Goal: Communication & Community: Answer question/provide support

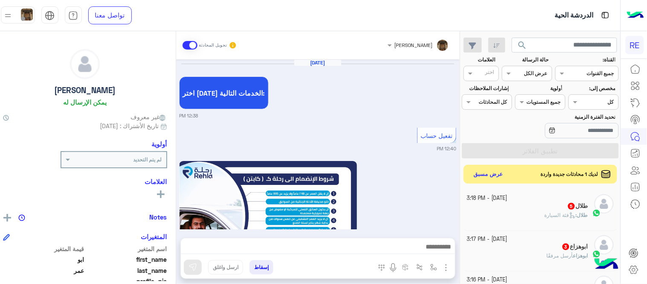
scroll to position [142, 0]
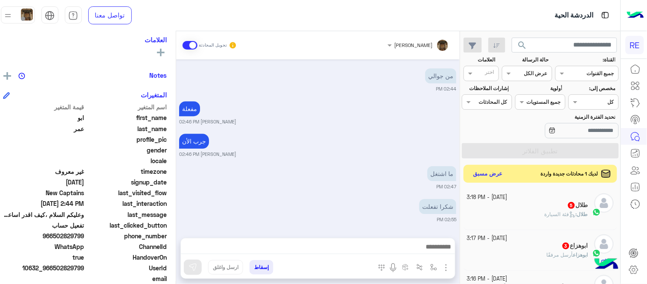
click at [487, 174] on button "عرض مسبق" at bounding box center [488, 174] width 36 height 12
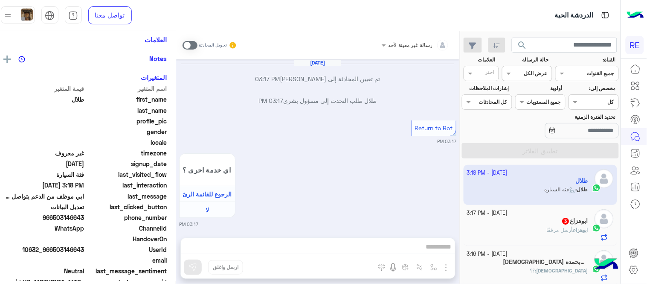
scroll to position [219, 0]
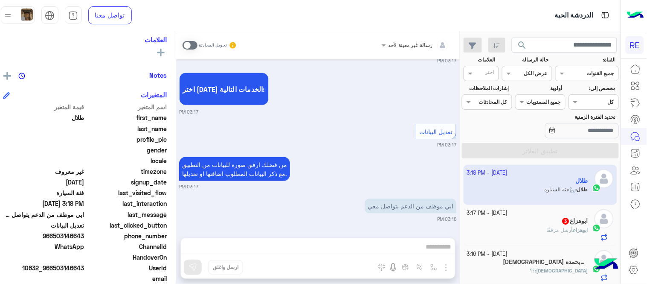
click at [197, 45] on span at bounding box center [190, 45] width 15 height 9
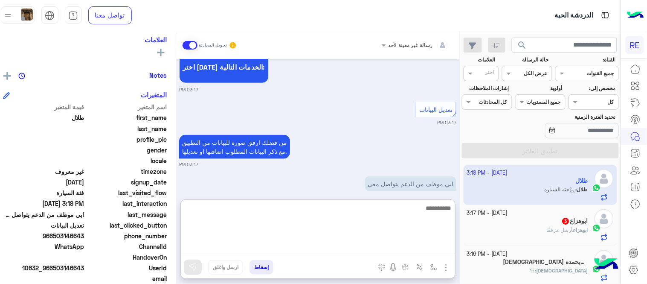
click at [279, 241] on textarea at bounding box center [318, 228] width 274 height 51
type textarea "**********"
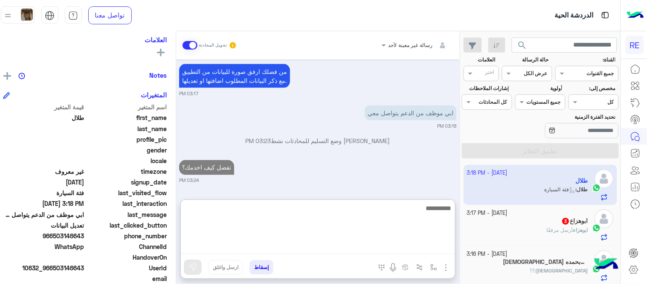
scroll to position [334, 0]
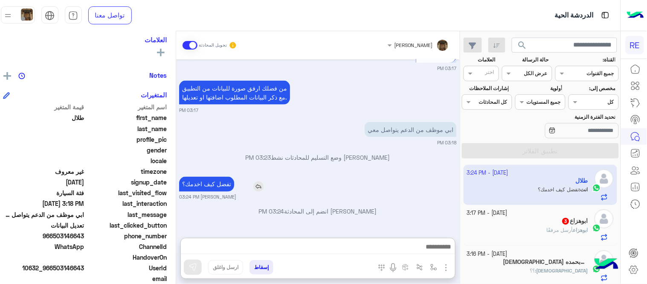
click at [279, 148] on div "[DATE] طلال طلب التحدث إلى مسؤول بشري 03:17 PM تم تعيين المحادثة إلى [PERSON_NA…" at bounding box center [318, 144] width 284 height 170
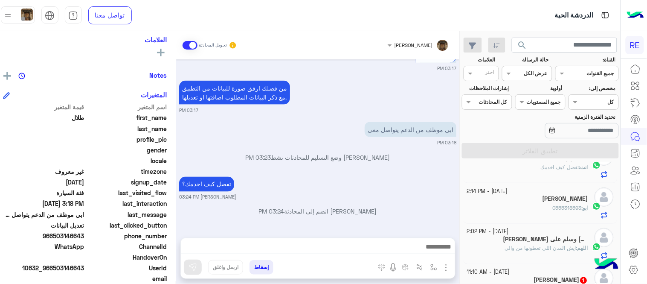
scroll to position [357, 0]
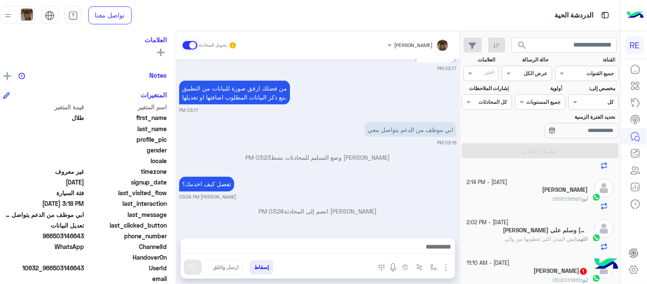
click at [508, 242] on span "ايش المدن اللي تغطونها من والي" at bounding box center [540, 239] width 71 height 6
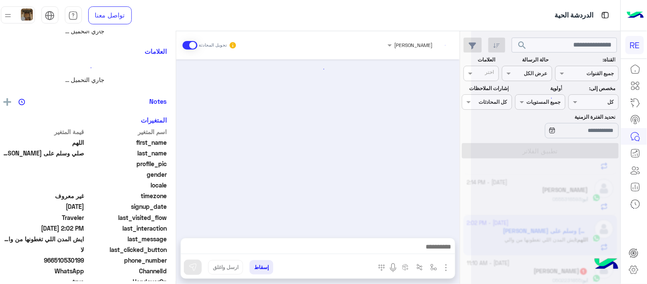
scroll to position [357, 0]
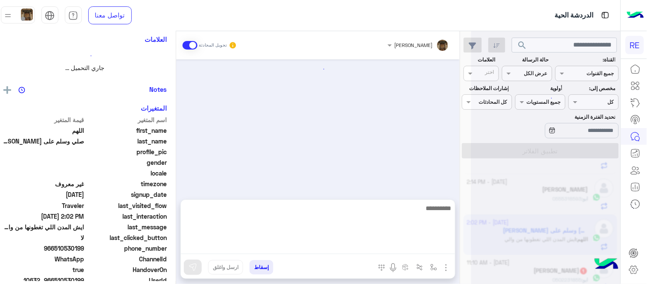
click at [366, 246] on textarea at bounding box center [318, 228] width 274 height 51
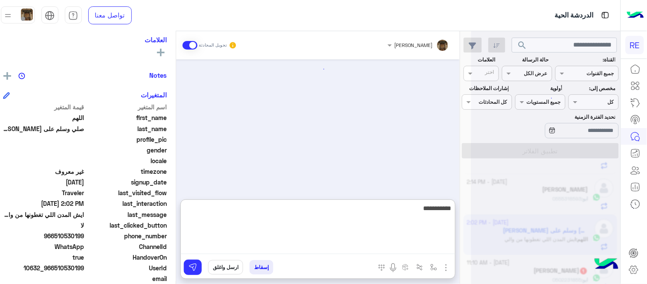
scroll to position [512, 0]
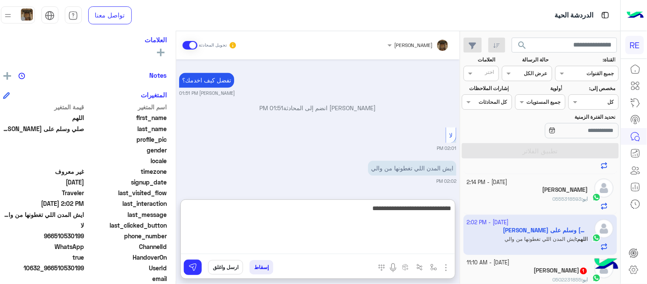
type textarea "**********"
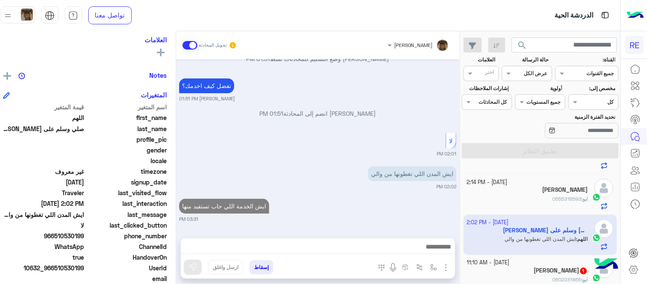
scroll to position [506, 0]
click at [377, 163] on div "[DATE] اهلًا بك في تطبيق رحلة 👋 Welcome to [GEOGRAPHIC_DATA] 👋 من فضلك أختر لغة…" at bounding box center [318, 144] width 284 height 170
click at [496, 206] on div "ابو : 0555318593" at bounding box center [527, 202] width 121 height 15
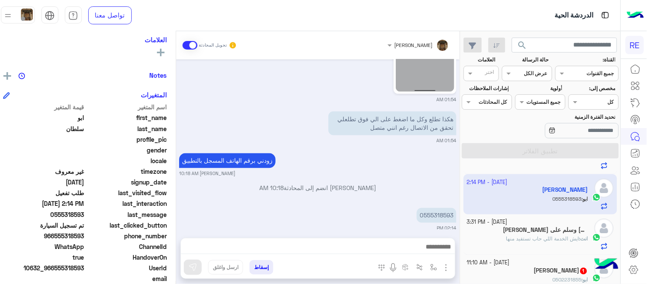
scroll to position [360, 0]
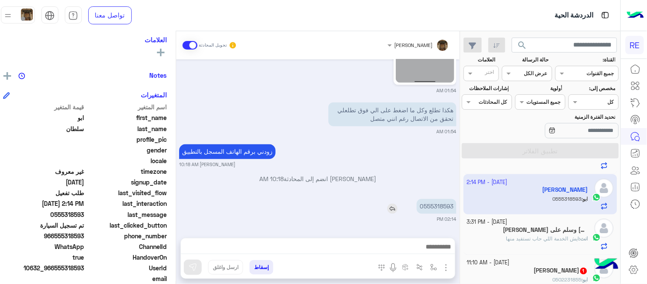
click at [446, 210] on p "0555318593" at bounding box center [437, 206] width 40 height 15
copy app-msgs-text
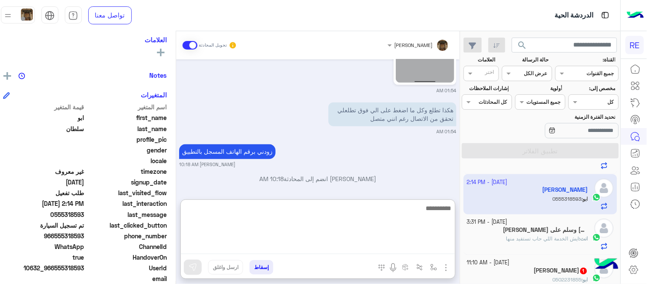
click at [339, 249] on textarea at bounding box center [318, 228] width 274 height 51
type textarea "********"
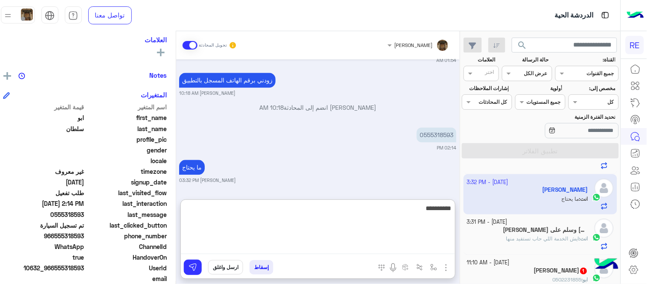
type textarea "**********"
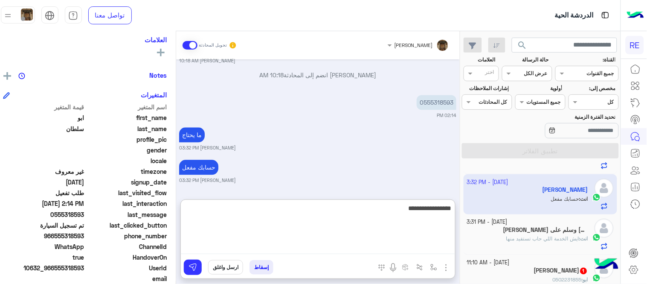
type textarea "**********"
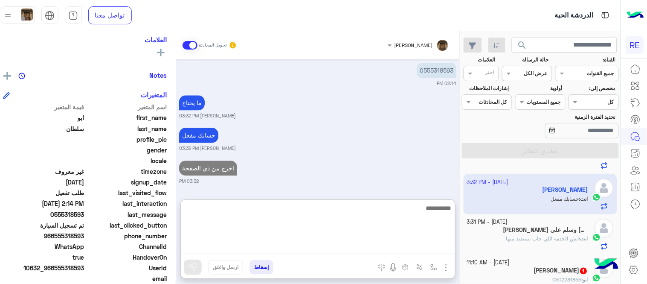
click at [321, 225] on textarea at bounding box center [318, 228] width 274 height 51
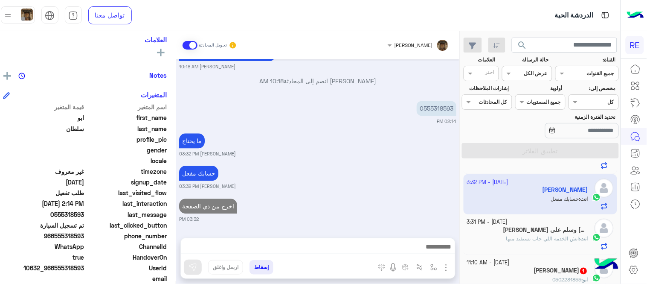
scroll to position [457, 0]
click at [304, 187] on div "[DATE] [PERSON_NAME] انضم إلى المحادثة 11:53 PM متى؟ 11:55 PM الى الان لم يفعل …" at bounding box center [318, 144] width 284 height 170
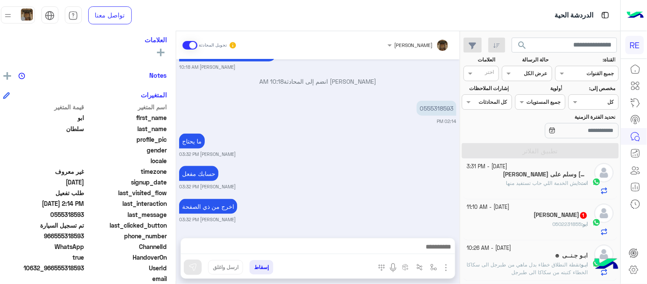
scroll to position [425, 0]
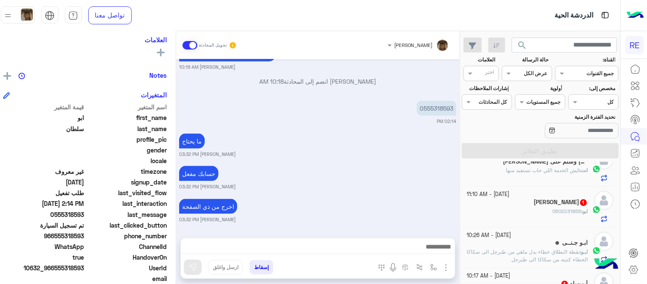
click at [539, 203] on div "[PERSON_NAME] 1" at bounding box center [527, 203] width 121 height 9
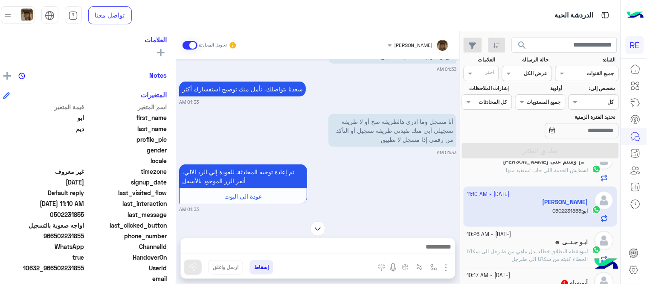
scroll to position [225, 0]
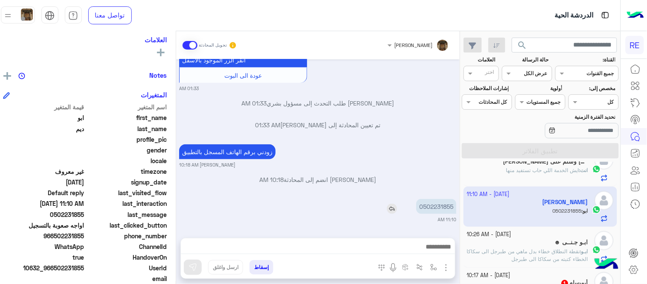
click at [436, 206] on p "0502231855" at bounding box center [436, 206] width 40 height 15
copy p "0502231855"
click at [436, 206] on p "0502231855" at bounding box center [436, 206] width 40 height 15
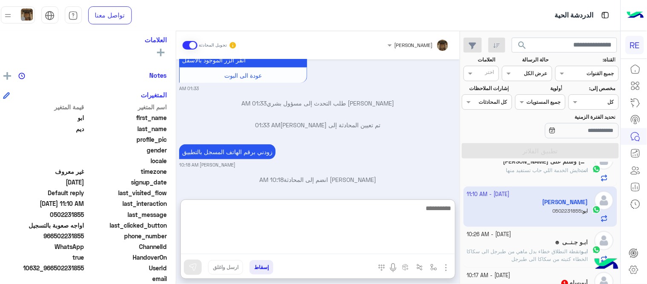
click at [357, 242] on textarea at bounding box center [318, 228] width 274 height 51
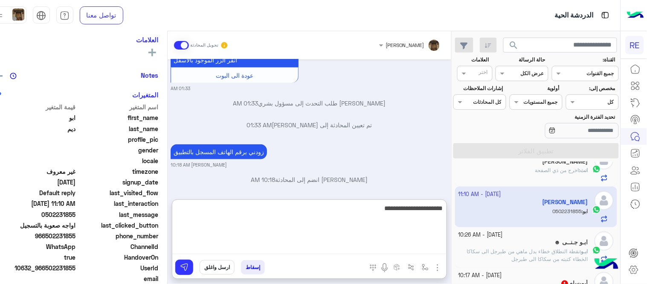
type textarea "**********"
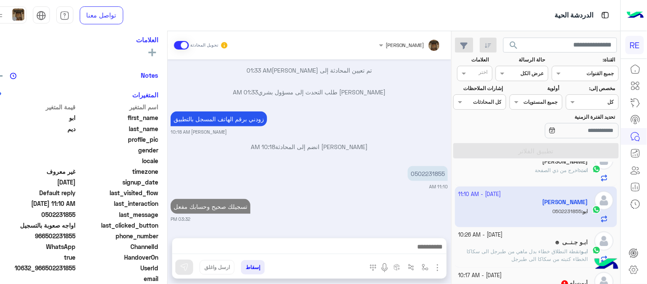
scroll to position [258, 0]
click at [344, 164] on div "[DATE] مرحبا بك، اترك لنا استفسارك وسيتم مراجعته وابلاغك في أقرب وقت شكرا لتواص…" at bounding box center [310, 144] width 284 height 170
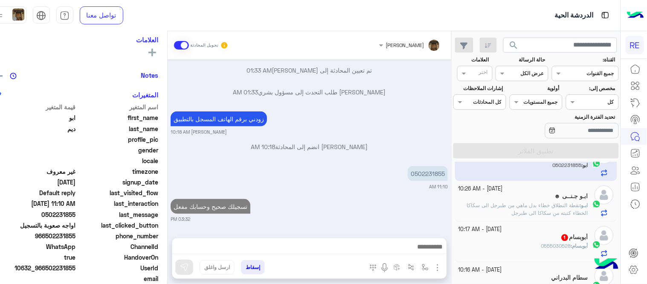
scroll to position [478, 0]
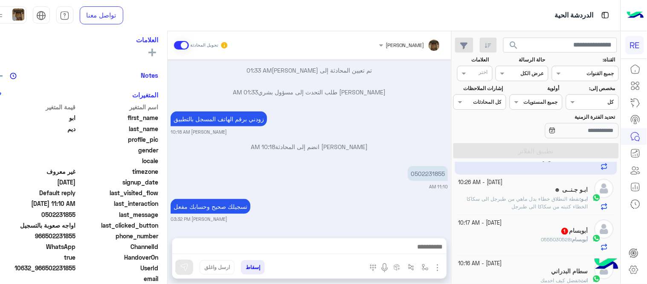
click at [521, 230] on div "أبوبسام 1" at bounding box center [523, 231] width 130 height 9
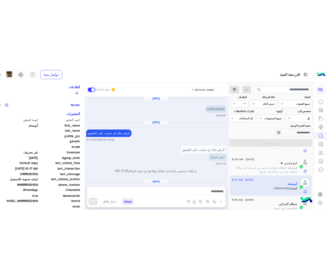
scroll to position [184, 0]
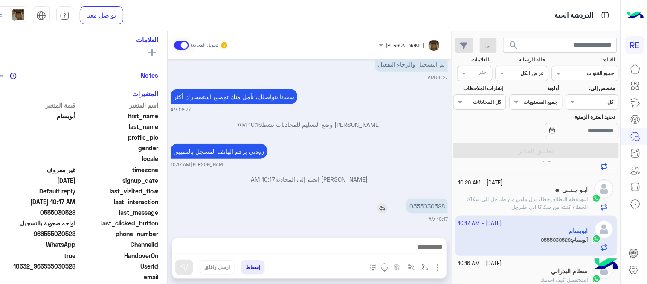
click at [442, 204] on p "0555030528" at bounding box center [426, 205] width 41 height 15
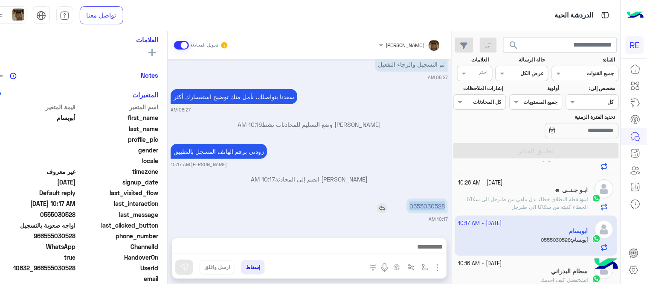
copy p "0555030528"
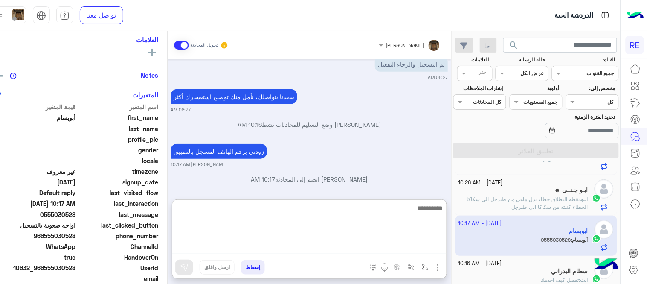
click at [372, 242] on textarea at bounding box center [309, 228] width 274 height 51
type textarea "**********"
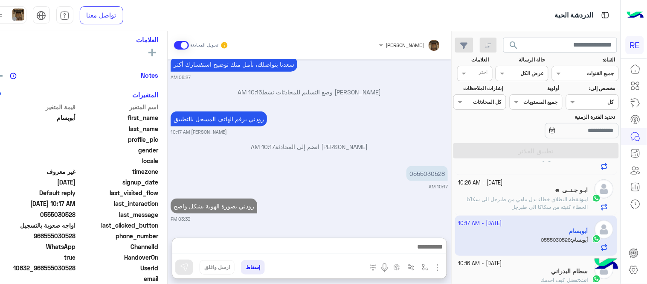
click at [418, 176] on div "[DATE] 0555030528 08:50 PM [DATE] الرقم ماله اي حساب على التطبيق [PERSON_NAME] …" at bounding box center [310, 144] width 284 height 170
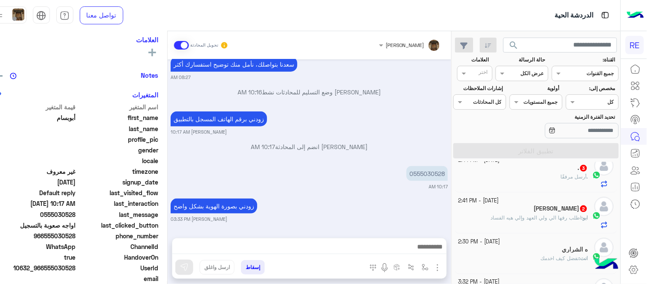
scroll to position [292, 0]
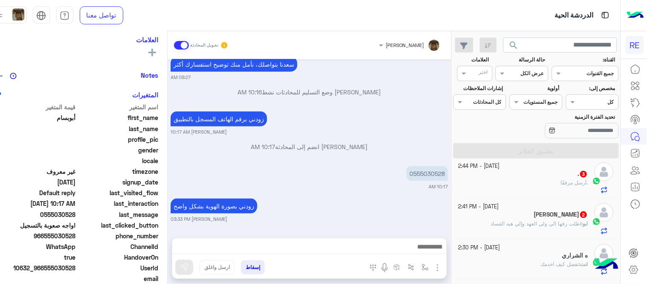
click at [559, 225] on span "اطلب رفها الي ولي العهد وإلي هيه الفساد" at bounding box center [536, 223] width 91 height 6
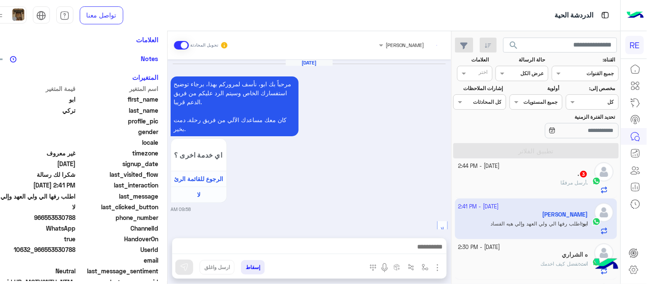
scroll to position [361, 0]
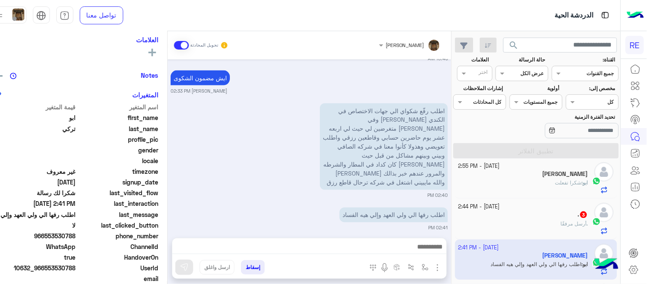
click at [551, 210] on div "[DATE] - 2:44 PM" at bounding box center [523, 207] width 130 height 8
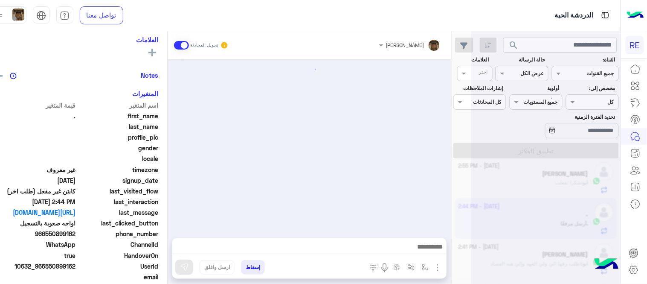
scroll to position [461, 0]
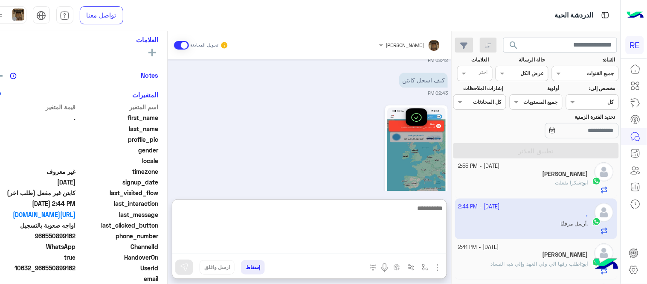
click at [406, 244] on textarea at bounding box center [309, 228] width 274 height 51
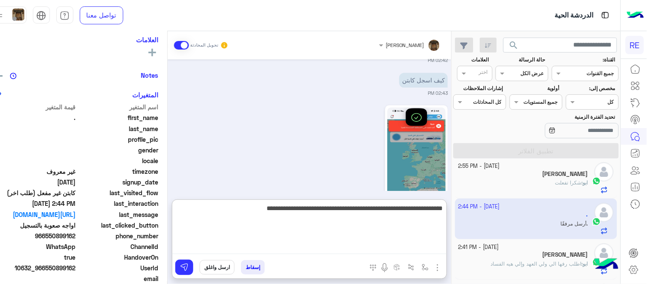
type textarea "**********"
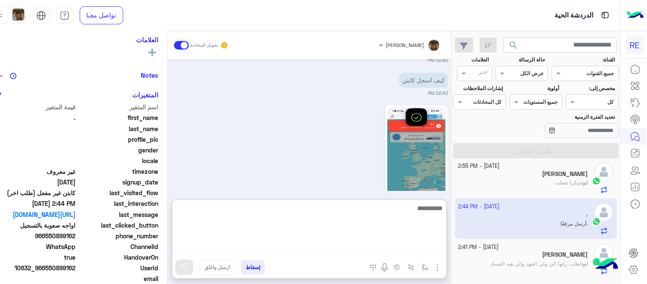
scroll to position [540, 0]
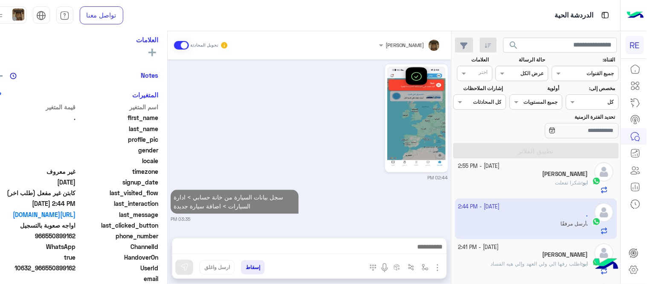
click at [409, 175] on div "[DATE] التطبيق هاذا 02:40 PM 02:40 PM [URL][DOMAIN_NAME] [PERSON_NAME] 02:40 PM…" at bounding box center [310, 144] width 284 height 170
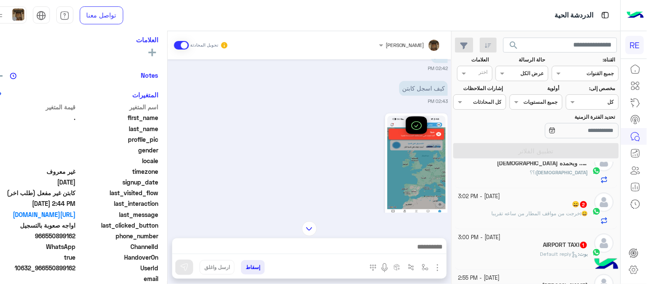
scroll to position [502, 0]
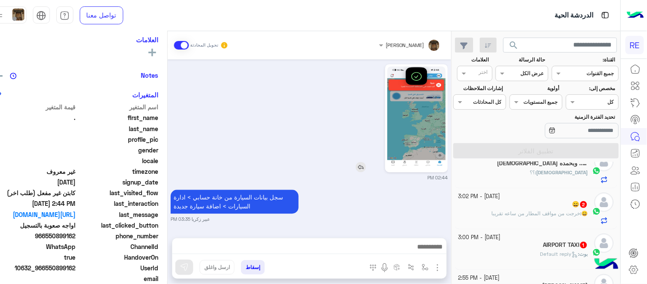
click at [446, 116] on img at bounding box center [416, 118] width 58 height 104
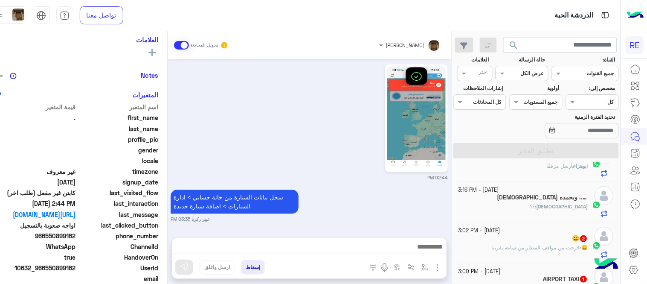
click at [505, 201] on div "[DEMOGRAPHIC_DATA] وبحمده .. 2" at bounding box center [523, 198] width 130 height 9
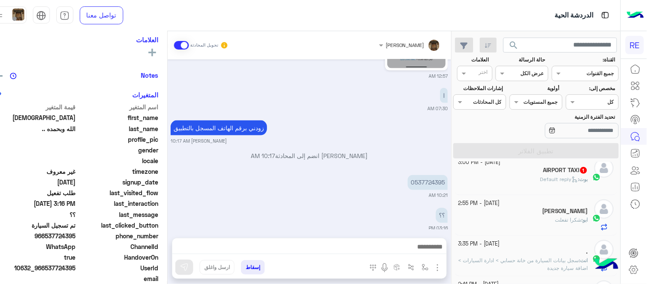
scroll to position [248, 0]
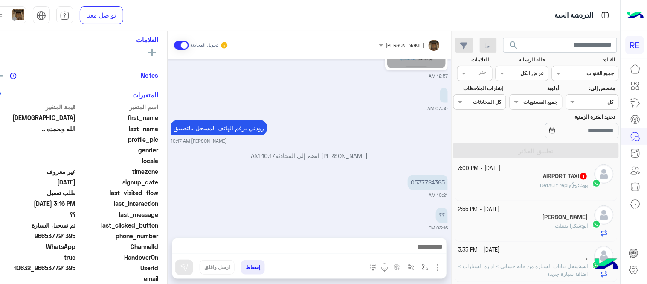
click at [545, 171] on div "[DATE] - 3:00 PM" at bounding box center [523, 168] width 130 height 8
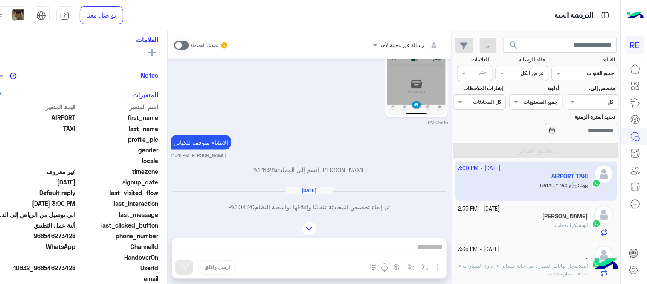
scroll to position [273, 0]
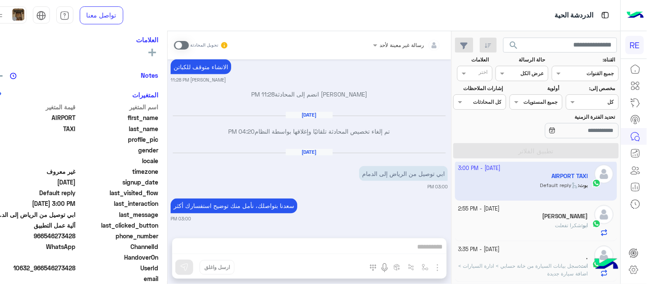
click at [189, 47] on span at bounding box center [181, 45] width 15 height 9
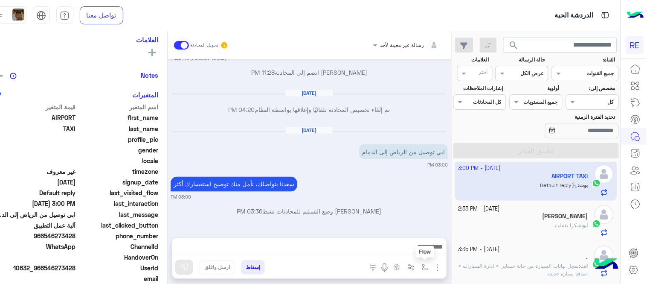
click at [429, 264] on img "button" at bounding box center [425, 267] width 7 height 7
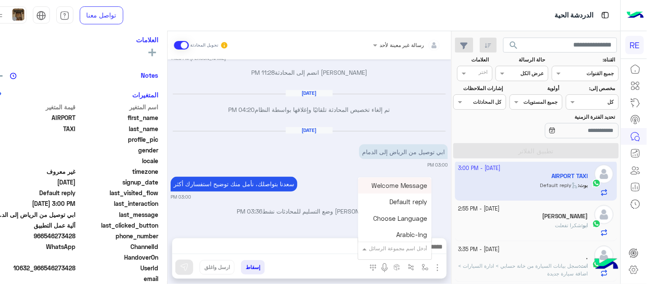
click at [410, 249] on input "text" at bounding box center [405, 247] width 43 height 8
type input "**"
click at [398, 218] on span "حجز مسبق عن طريق التطبيق" at bounding box center [386, 218] width 82 height 8
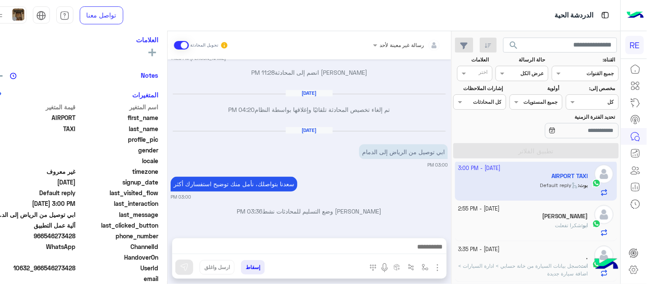
type textarea "**********"
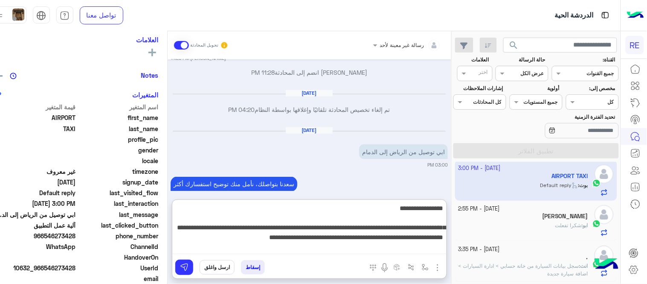
click at [367, 245] on textarea "**********" at bounding box center [309, 228] width 274 height 51
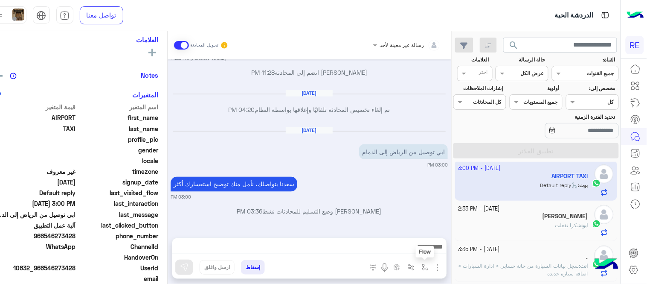
click at [429, 270] on img "button" at bounding box center [425, 267] width 7 height 7
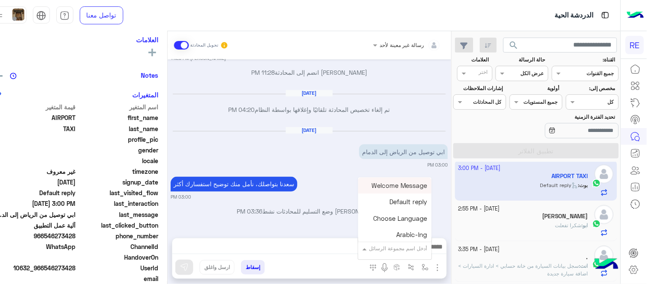
click at [423, 254] on div "أدخل اسم مجموعة الرسائل" at bounding box center [394, 248] width 73 height 15
type input "**"
click at [403, 206] on div "حجز مسبق عن طريق الواتساب غير مكتمل" at bounding box center [399, 202] width 63 height 17
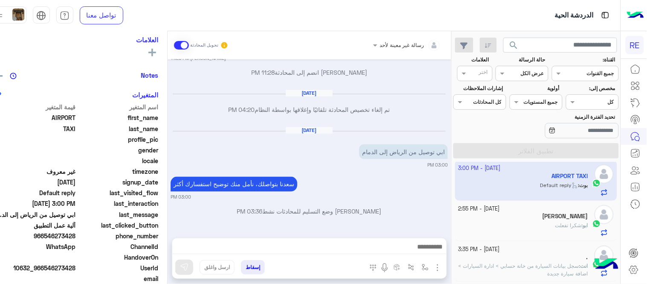
type textarea "**********"
click at [189, 264] on img at bounding box center [184, 267] width 9 height 9
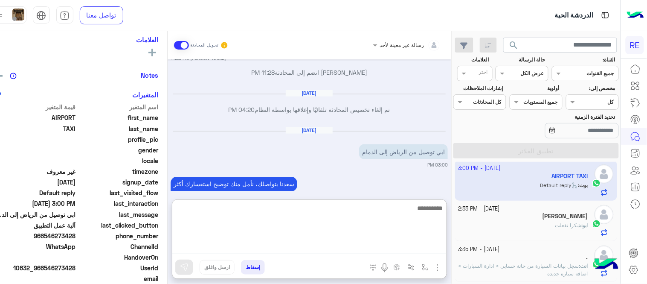
click at [309, 247] on textarea at bounding box center [309, 228] width 274 height 51
type textarea "**********"
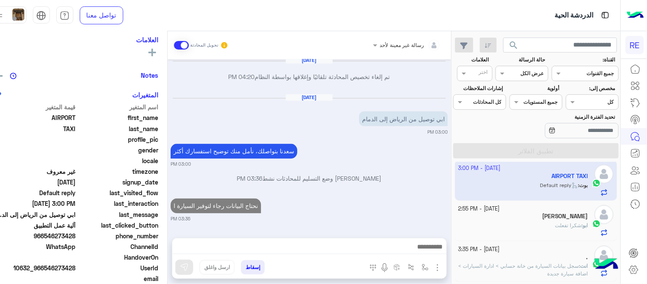
scroll to position [327, 0]
click at [349, 180] on div "[DATE] ايش مشكلتك اخوي Terhal Almodon 04:18 PM مشكلتي هذي 04:18 PM متى موعد 04:…" at bounding box center [310, 144] width 284 height 170
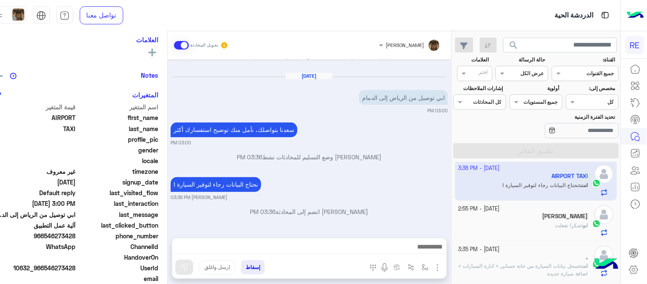
click at [496, 212] on small "[DATE] - 2:55 PM" at bounding box center [478, 209] width 41 height 8
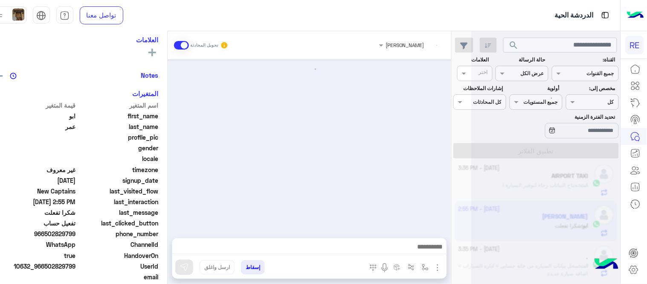
scroll to position [160, 0]
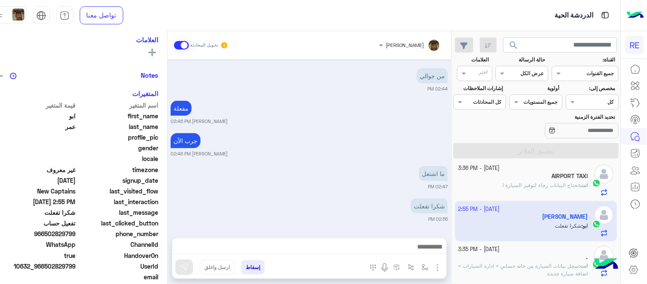
click at [530, 180] on div "AIRPORT TAXI" at bounding box center [523, 176] width 130 height 9
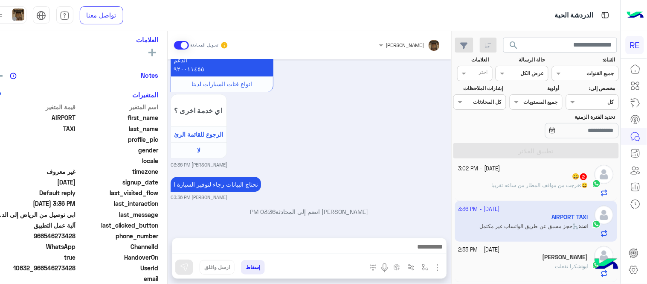
scroll to position [205, 0]
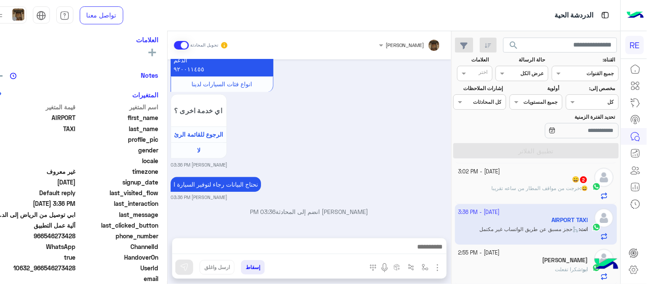
click at [534, 195] on div "😄 : خرجت من مواقف المطار من ساعه تقريبا" at bounding box center [523, 191] width 130 height 15
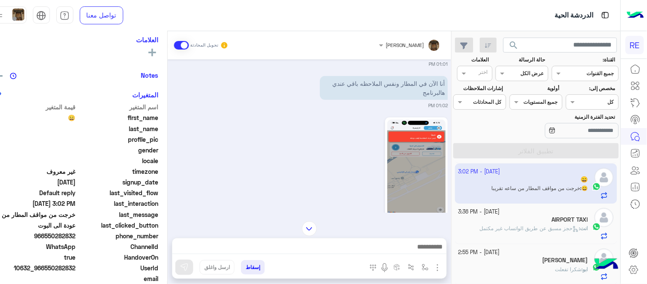
scroll to position [99, 0]
click at [418, 182] on img at bounding box center [416, 171] width 58 height 104
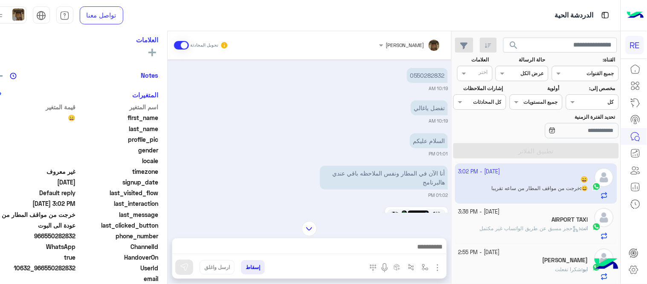
scroll to position [7, 0]
click at [448, 73] on p "0550282832" at bounding box center [427, 77] width 41 height 15
copy p "0550282832"
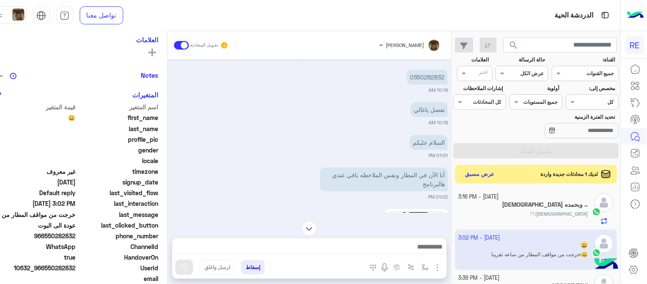
click at [330, 127] on div "[DATE] 0550282832 10:19 AM تفضل ياغالي 10:19 AM السلام عليكم 01:01 PM أنا الآن …" at bounding box center [310, 135] width 284 height 153
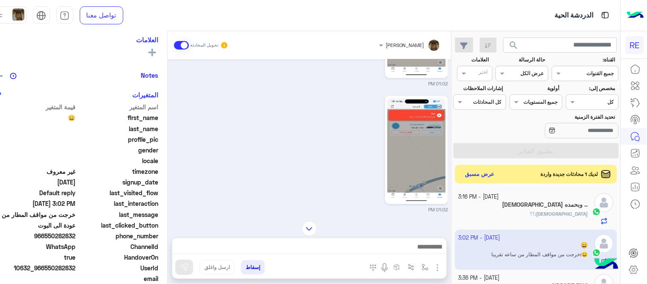
scroll to position [374, 0]
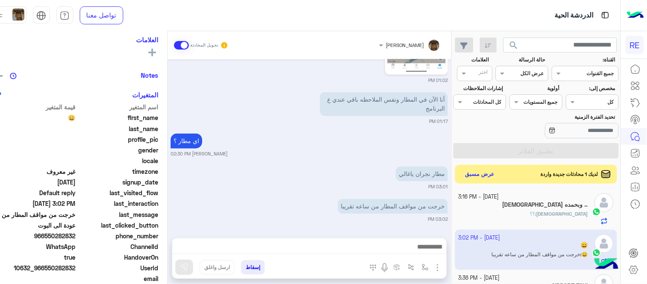
click at [494, 219] on div "[DEMOGRAPHIC_DATA] : ؟؟" at bounding box center [523, 217] width 130 height 15
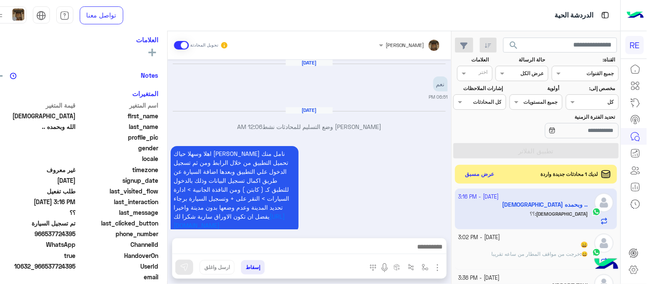
scroll to position [310, 0]
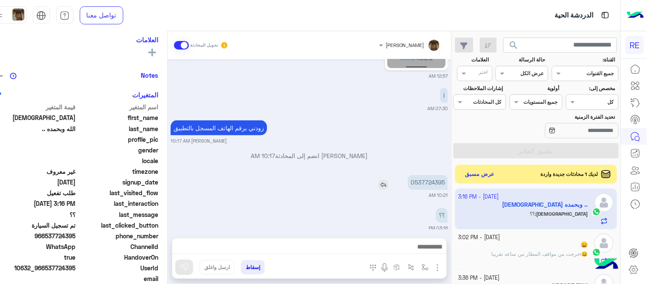
click at [438, 176] on p "0537724395" at bounding box center [428, 182] width 40 height 15
copy p "0537724395"
click at [184, 190] on div "[DATE] نعم 06:51 PM [DATE] [PERSON_NAME] وضع التسليم للمحادثات نشط 12:06 AM اهل…" at bounding box center [310, 144] width 284 height 170
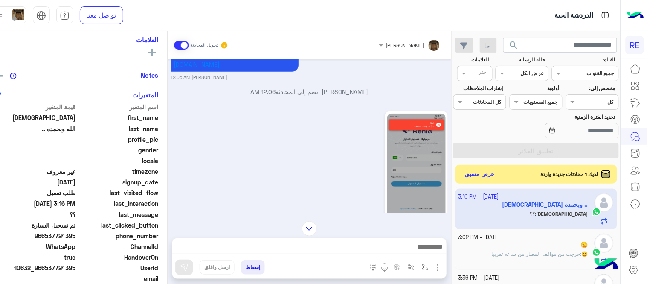
scroll to position [159, 0]
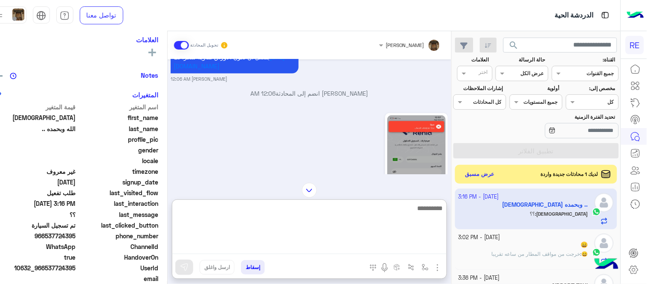
click at [341, 244] on textarea at bounding box center [309, 228] width 274 height 51
type textarea "**********"
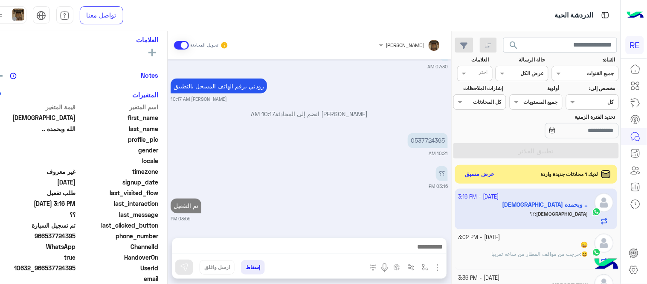
scroll to position [342, 0]
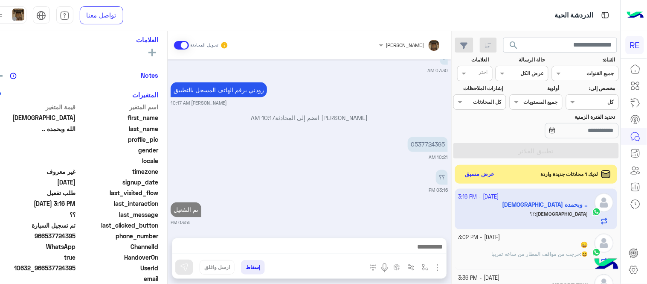
click at [432, 154] on div "[DATE] نعم 06:51 PM [DATE] [PERSON_NAME] وضع التسليم للمحادثات نشط 12:06 AM اهل…" at bounding box center [310, 144] width 284 height 170
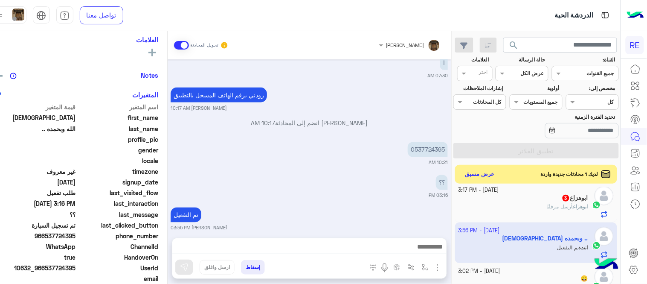
scroll to position [148, 0]
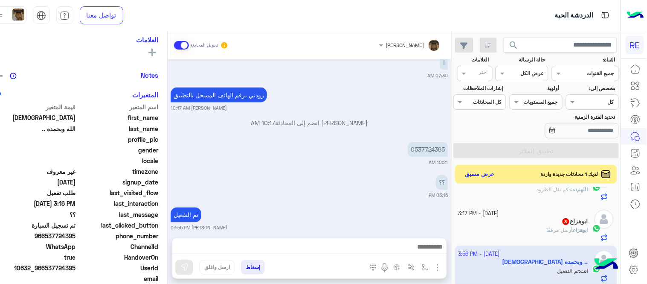
click at [521, 235] on div "[PERSON_NAME] أرسل مرفقًا" at bounding box center [523, 233] width 130 height 15
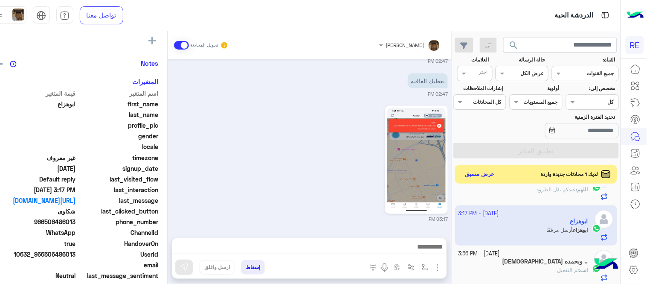
scroll to position [142, 0]
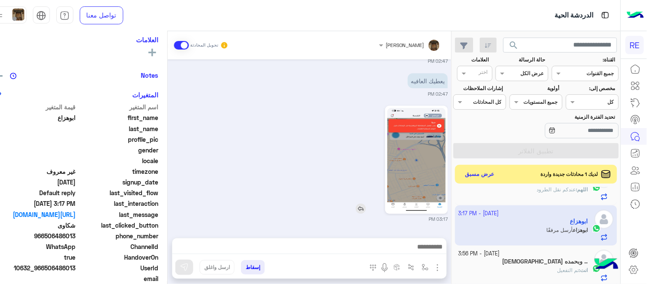
click at [408, 168] on img at bounding box center [416, 160] width 58 height 104
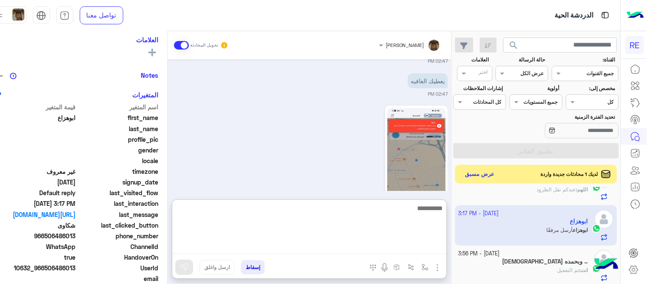
click at [354, 250] on textarea at bounding box center [309, 228] width 274 height 51
type textarea "*"
type textarea "**********"
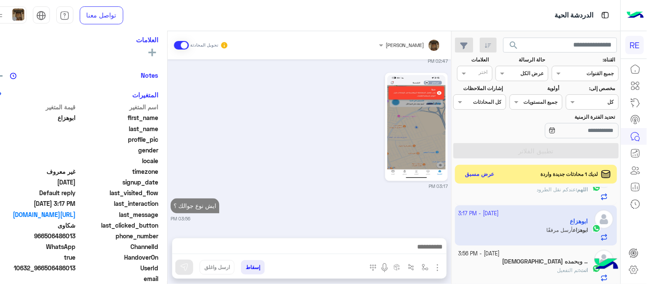
scroll to position [398, 0]
click at [299, 134] on div "03:17 PM" at bounding box center [309, 130] width 277 height 119
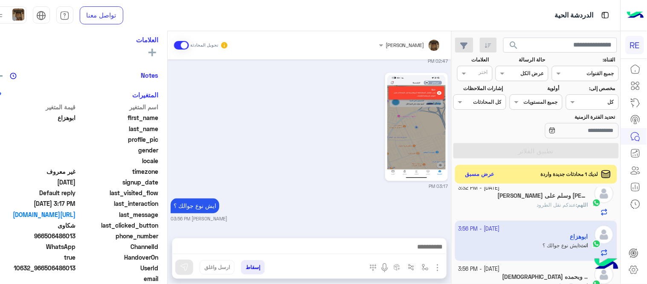
scroll to position [125, 0]
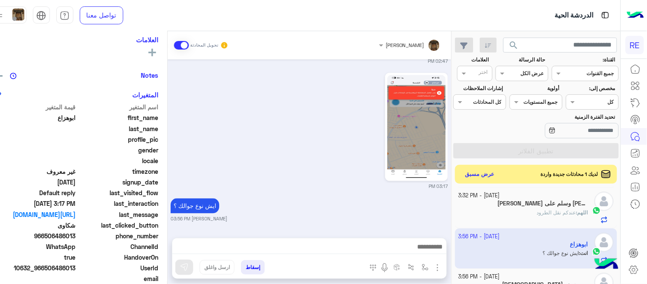
click at [517, 220] on div "اللهم : عندكم نقل الطرود" at bounding box center [523, 216] width 130 height 15
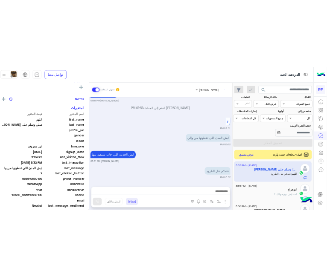
scroll to position [142, 0]
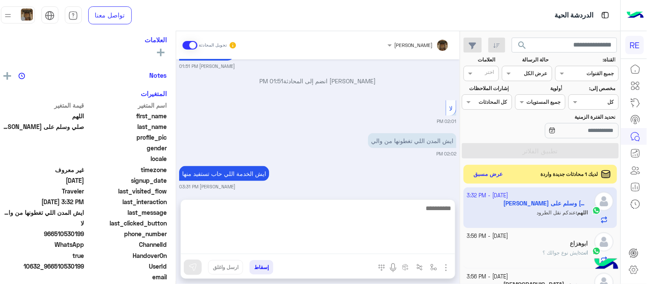
click at [383, 247] on textarea at bounding box center [318, 228] width 274 height 51
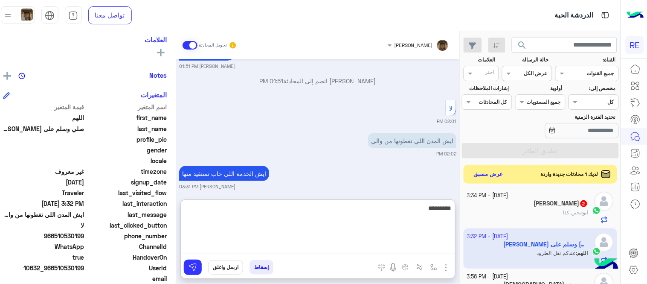
type textarea "********"
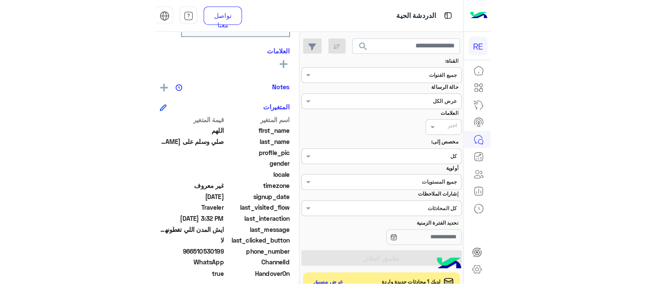
scroll to position [125, 0]
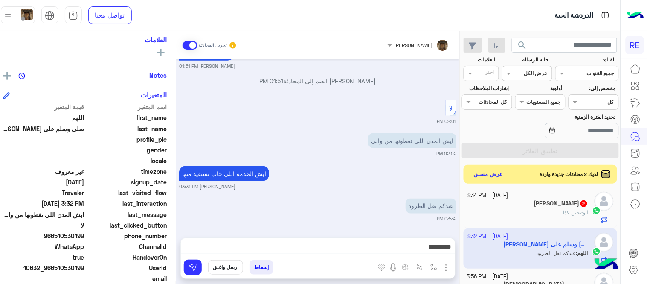
click at [433, 177] on div "ايش الخدمة اللي حاب تستفيد منها [PERSON_NAME] 03:31 PM" at bounding box center [317, 177] width 277 height 26
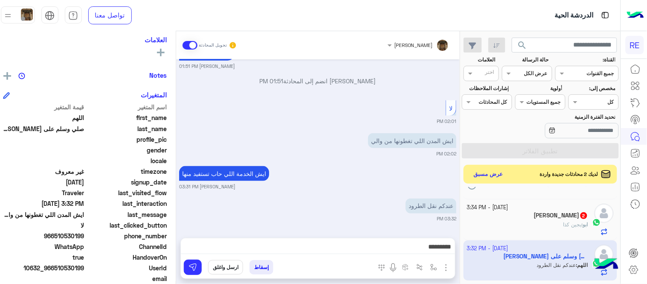
scroll to position [105, 0]
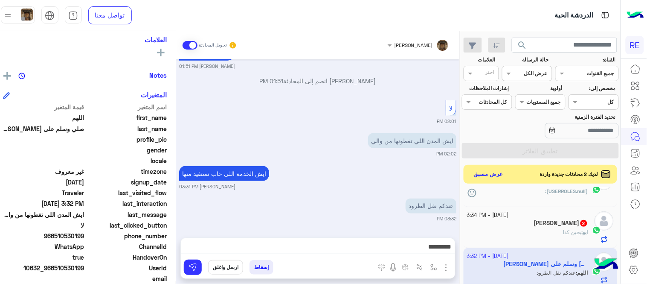
click at [539, 231] on div "ابو : يجين كذا" at bounding box center [527, 235] width 121 height 15
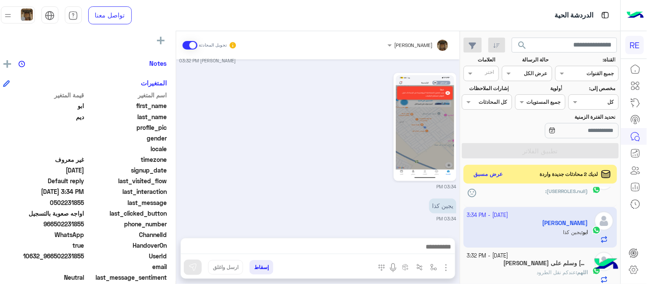
scroll to position [142, 0]
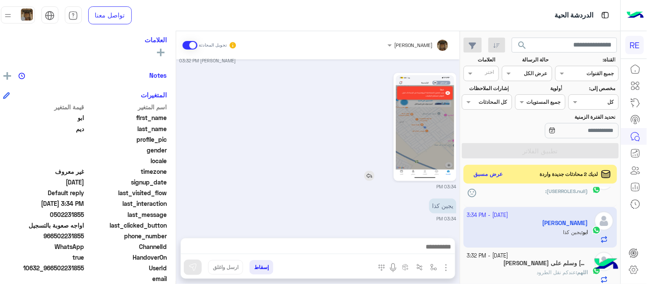
click at [425, 143] on img at bounding box center [425, 127] width 58 height 104
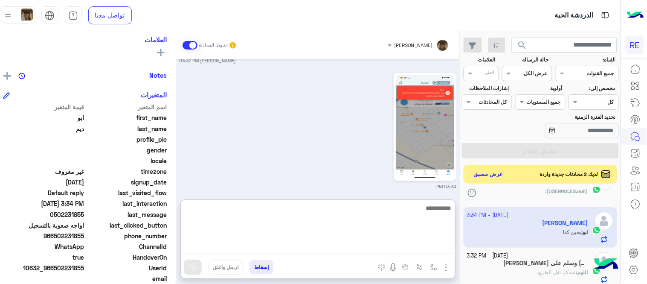
click at [371, 250] on textarea at bounding box center [318, 228] width 274 height 51
type textarea "**********"
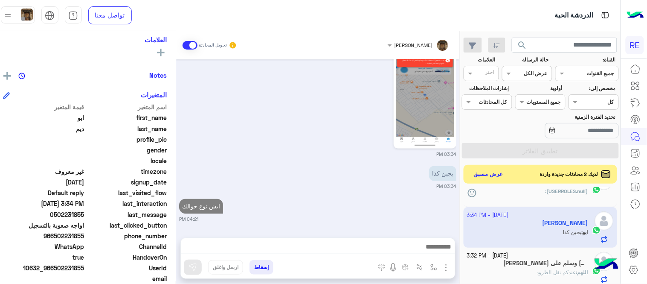
scroll to position [307, 0]
click at [431, 173] on div "[DATE] أنا مسجل وما ادري هالطريقة صح أو لا طريقة تسجيلي أبي منك تفيدني طريقة تس…" at bounding box center [318, 144] width 284 height 170
click at [469, 208] on div "[DATE] - 3:57 PM ابوهزاع 2 ابوهزاع : 14pls [DATE] - 3:50 PM طلال 1 طلال : السلا…" at bounding box center [541, 237] width 160 height 100
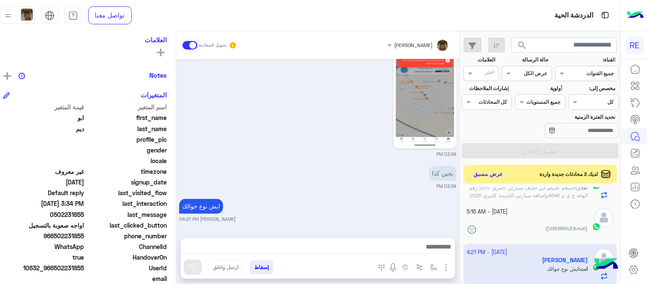
scroll to position [78, 0]
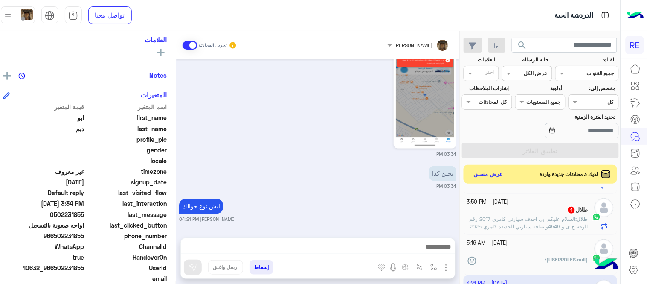
click at [537, 252] on div "ً" at bounding box center [527, 251] width 121 height 9
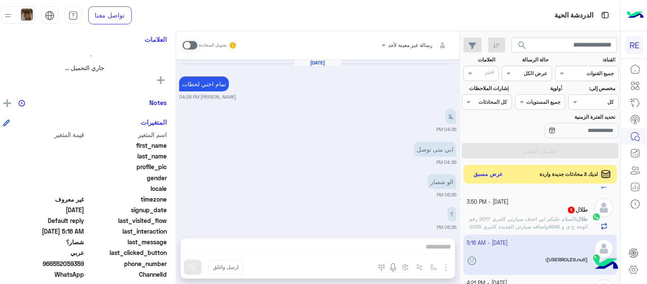
scroll to position [142, 0]
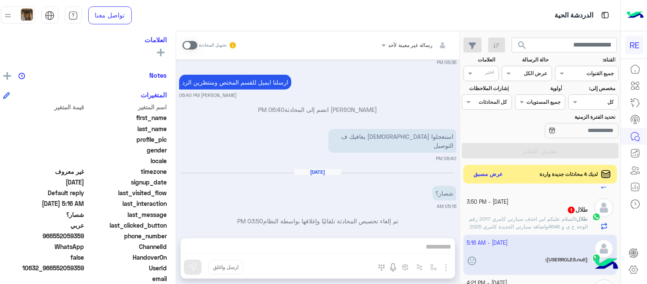
click at [521, 227] on span "السلام عليكم ابي احذف سيارتي كامري 2017 رقم الوحة ح ى و 4546واضافه سيارتي الجدي…" at bounding box center [529, 226] width 119 height 22
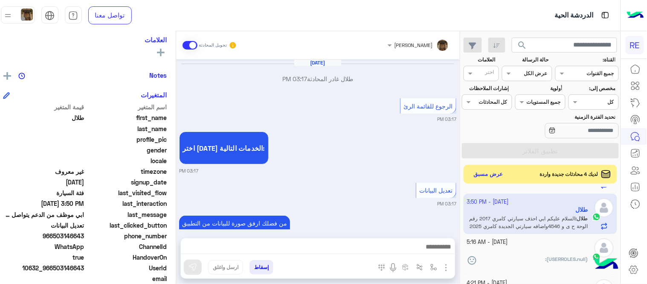
scroll to position [186, 0]
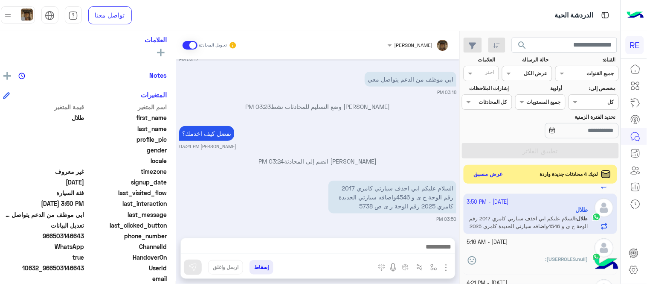
click at [310, 149] on div "[DATE] طلال غادر المحادثة 03:17 PM الرجوع للقائمة الرئ 03:17 PM اختر [DATE] الخ…" at bounding box center [318, 144] width 284 height 170
click at [310, 149] on small "[PERSON_NAME] 03:24 PM" at bounding box center [317, 146] width 277 height 7
click at [316, 210] on div "السلام عليكم ابي احذف سيارتي كامري 2017 رقم الوحة ح ى و 4546واضافه سيارتي الجدي…" at bounding box center [368, 196] width 177 height 33
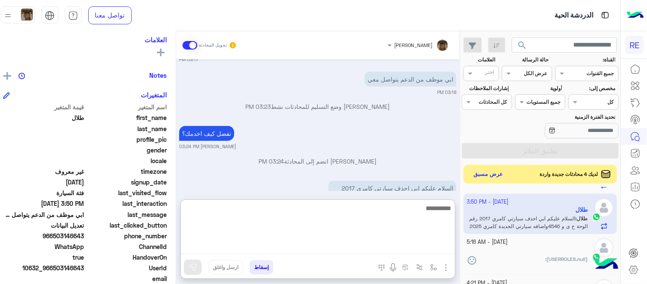
click at [390, 244] on textarea at bounding box center [318, 228] width 274 height 51
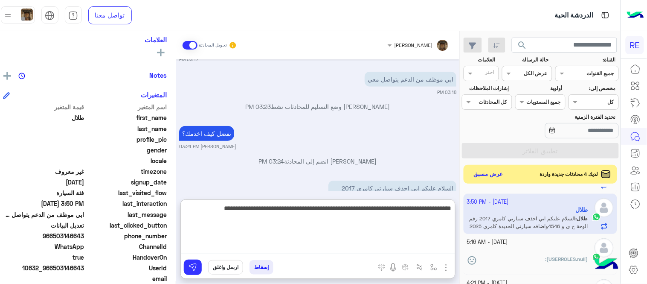
type textarea "**********"
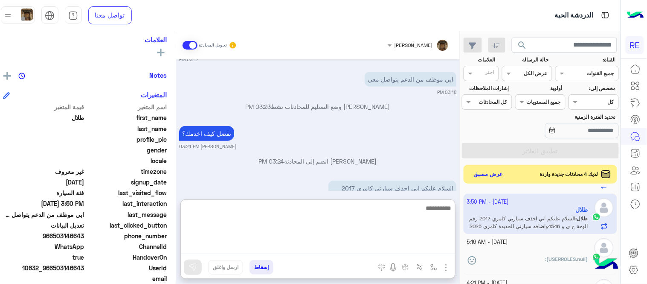
scroll to position [265, 0]
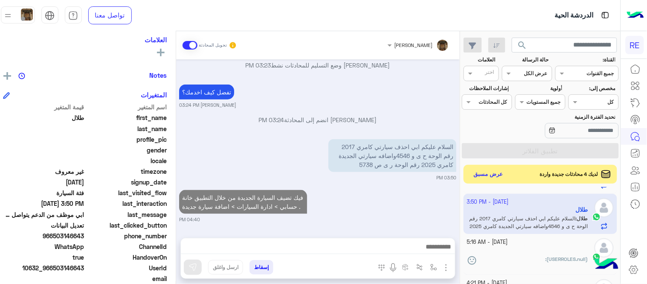
click at [435, 175] on div "[DATE] طلال غادر المحادثة 03:17 PM الرجوع للقائمة الرئ 03:17 PM اختر [DATE] الخ…" at bounding box center [318, 144] width 284 height 170
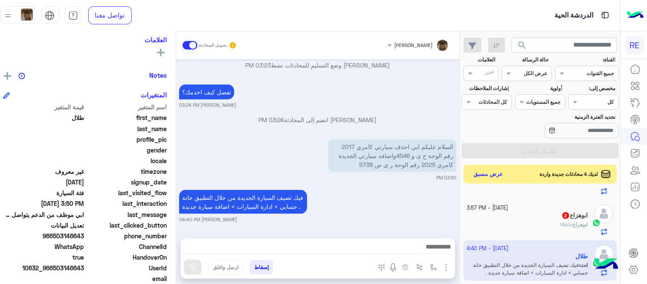
scroll to position [0, 0]
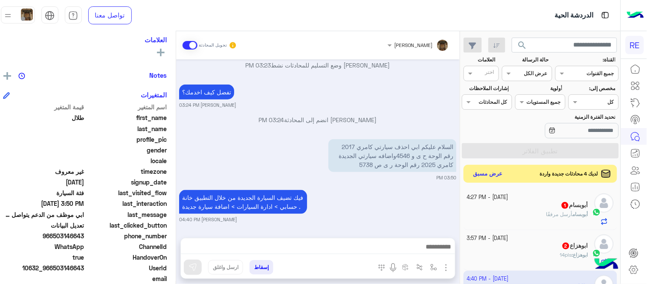
click at [495, 168] on button "عرض مسبق" at bounding box center [488, 174] width 36 height 12
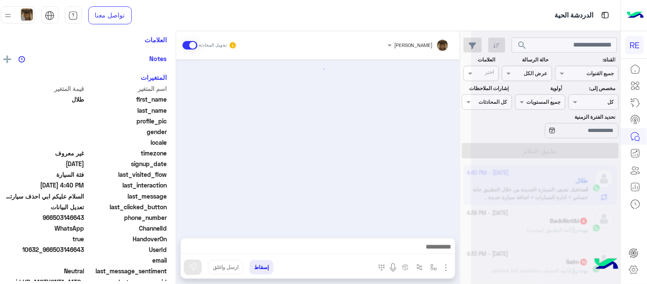
scroll to position [205, 0]
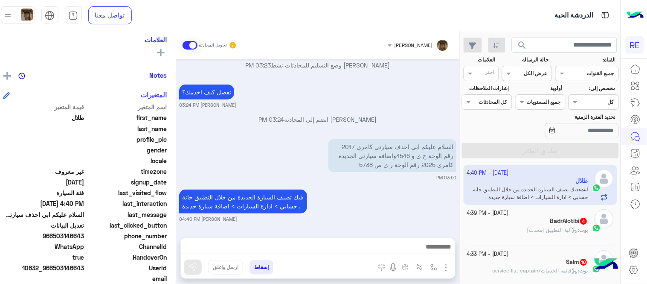
click at [456, 200] on div "فيك تضيف السيارة الجديدة من خلال التطبيق خانة حسابي > ادارة السيارات > اضافة سي…" at bounding box center [317, 204] width 277 height 35
click at [510, 229] on div "بوت : آلية التطبيق (محدث)" at bounding box center [527, 233] width 121 height 15
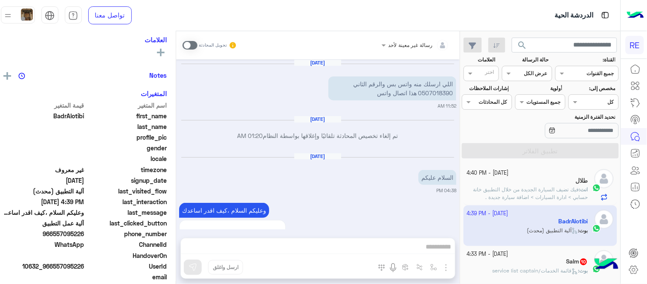
scroll to position [826, 0]
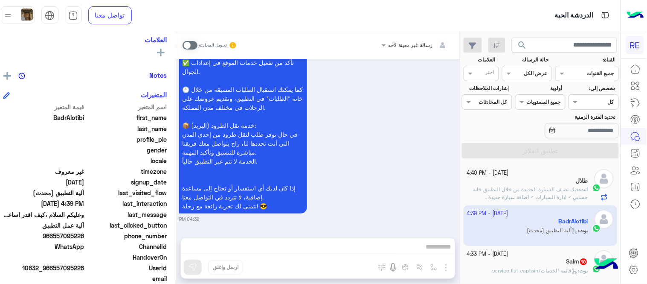
click at [191, 48] on span at bounding box center [190, 45] width 15 height 9
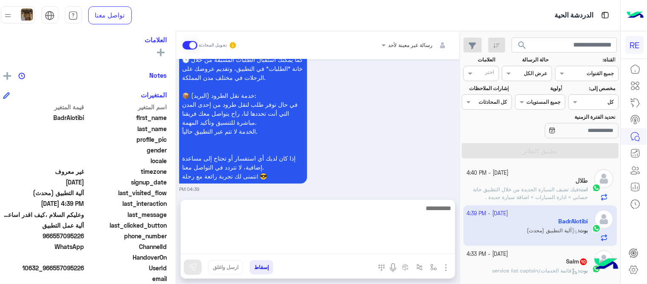
click at [323, 249] on textarea at bounding box center [318, 228] width 274 height 51
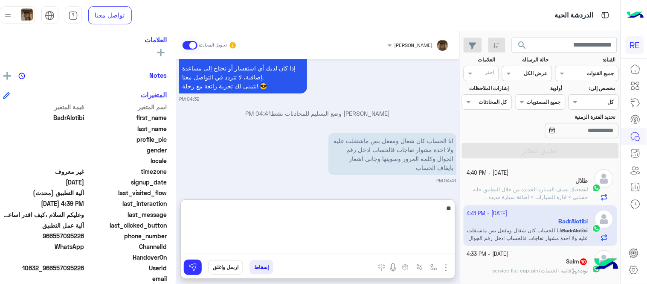
type textarea "*"
type textarea "**********"
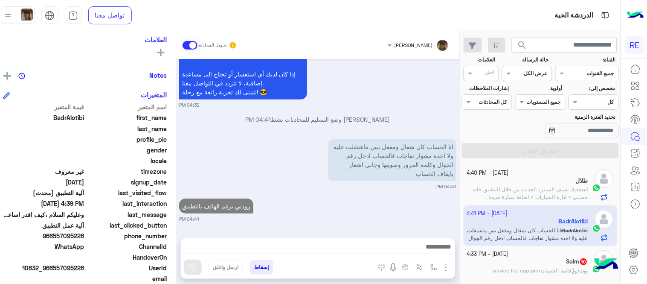
click at [360, 184] on div "[DATE] اللي ارسلك منه واتس بس والرقم الثاني 0507018390 هذا اتصال واتس 11:52 AM …" at bounding box center [318, 144] width 284 height 170
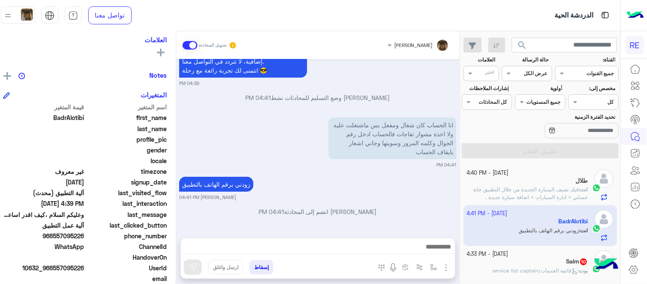
scroll to position [994, 0]
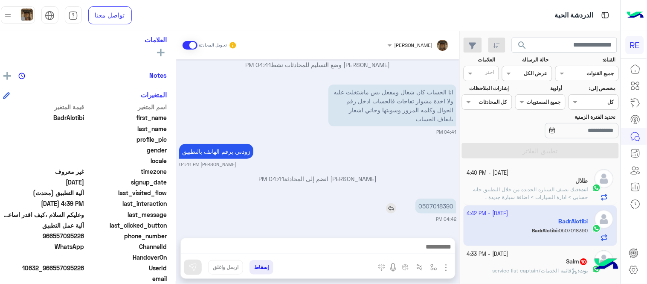
click at [435, 209] on p "0507018390" at bounding box center [435, 205] width 41 height 15
copy p "0507018390"
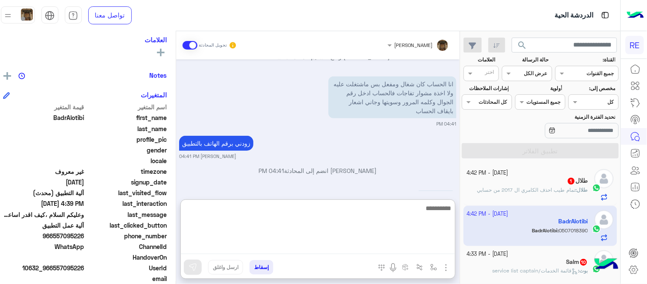
click at [364, 250] on textarea at bounding box center [318, 228] width 274 height 51
type textarea "**********"
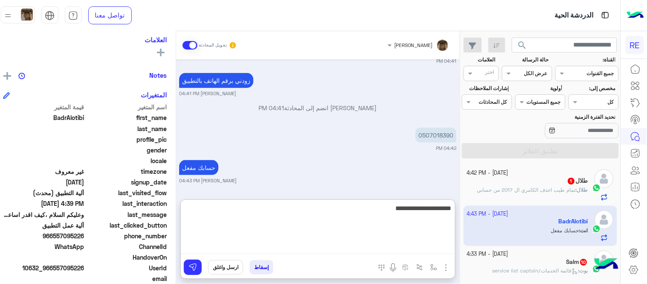
click at [420, 211] on textarea "**********" at bounding box center [318, 228] width 274 height 51
click at [372, 208] on textarea "**********" at bounding box center [318, 228] width 274 height 51
type textarea "**********"
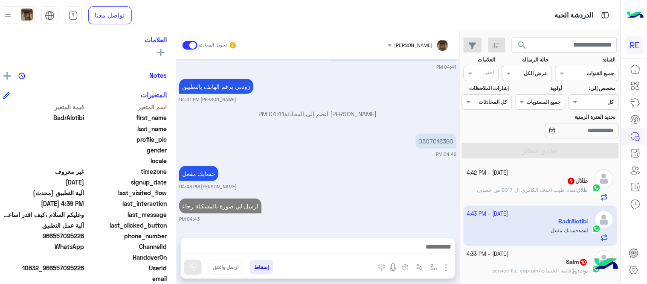
scroll to position [1059, 0]
click at [411, 152] on div "[DATE] اللي ارسلك منه واتس بس والرقم الثاني 0507018390 هذا اتصال واتس 11:52 AM …" at bounding box center [318, 144] width 284 height 170
click at [562, 175] on div "[DATE] - 4:42 PM" at bounding box center [527, 173] width 121 height 8
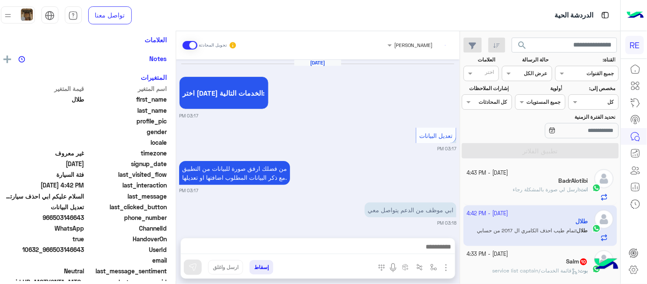
scroll to position [205, 0]
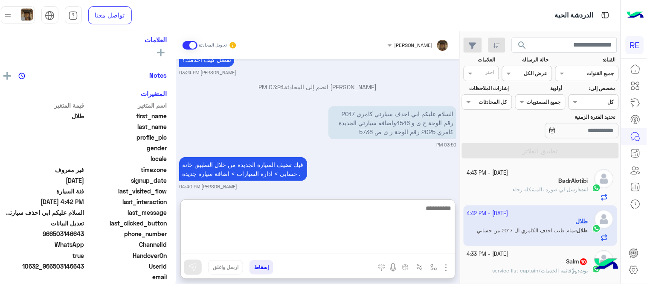
click at [398, 248] on textarea at bounding box center [318, 228] width 274 height 51
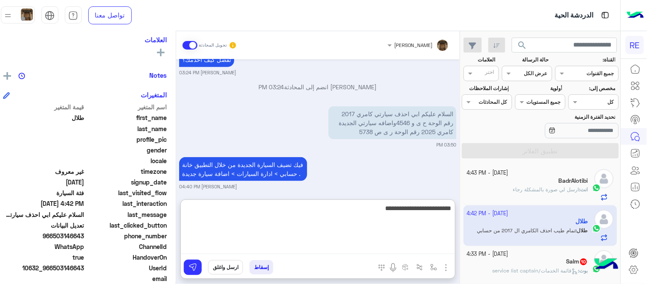
type textarea "**********"
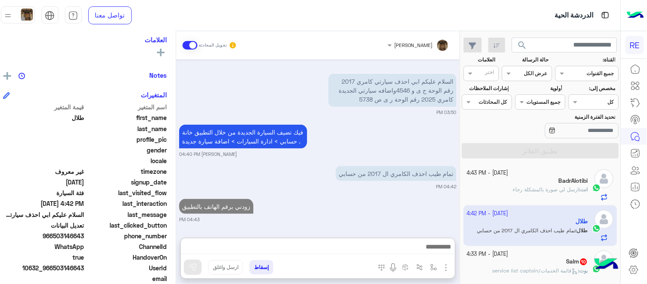
scroll to position [257, 0]
click at [540, 260] on div "Salm 10" at bounding box center [527, 262] width 121 height 9
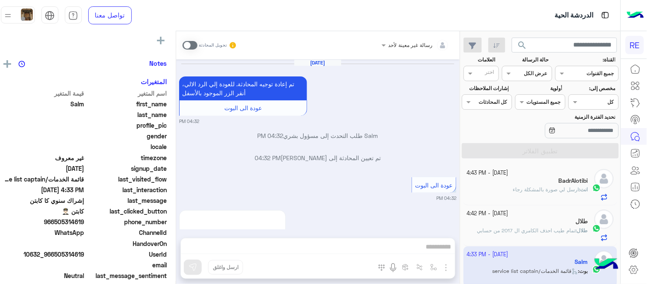
scroll to position [432, 0]
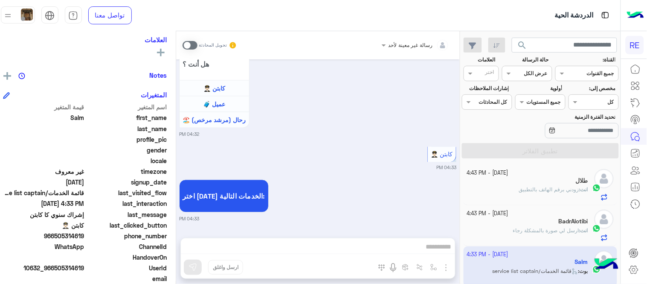
click at [197, 42] on span at bounding box center [190, 45] width 15 height 9
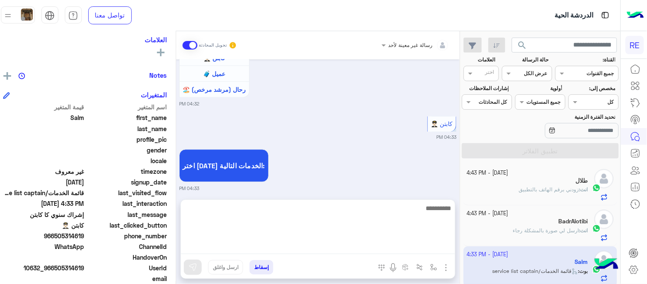
click at [342, 244] on textarea at bounding box center [318, 228] width 274 height 51
type textarea "**********"
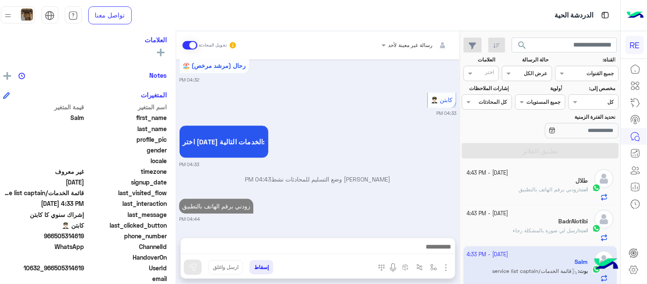
click at [387, 177] on div "[DATE] تم إعادة توجيه المحادثة. للعودة إلي الرد الالي، أنقر الزر الموجود بالأسف…" at bounding box center [318, 144] width 284 height 170
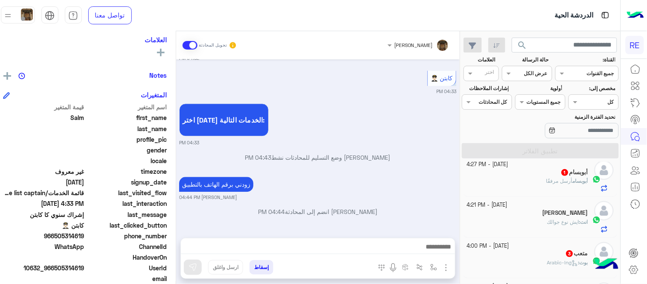
scroll to position [133, 0]
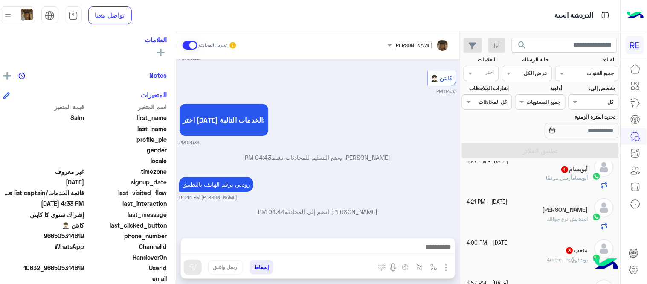
click at [523, 170] on div "أبوبسام 1" at bounding box center [527, 169] width 121 height 9
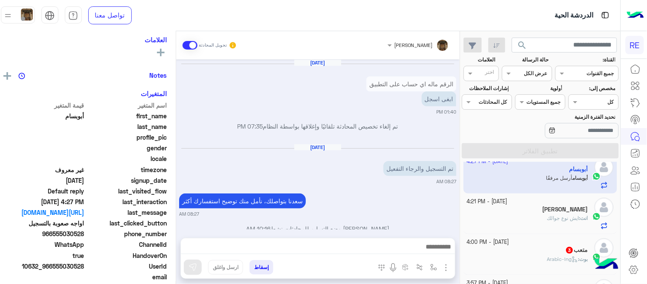
scroll to position [262, 0]
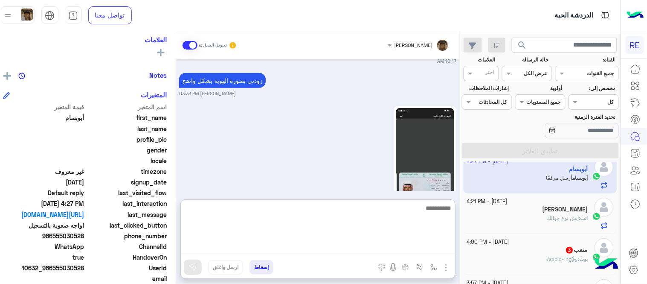
click at [423, 247] on textarea at bounding box center [318, 228] width 274 height 51
type textarea "**********"
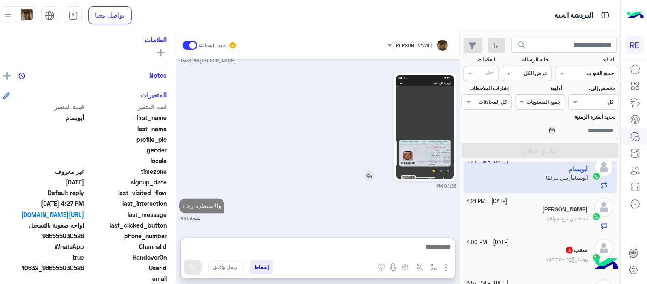
scroll to position [305, 0]
click at [408, 142] on link at bounding box center [425, 127] width 63 height 108
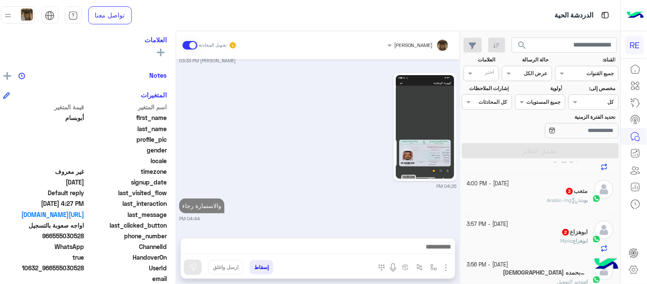
scroll to position [195, 0]
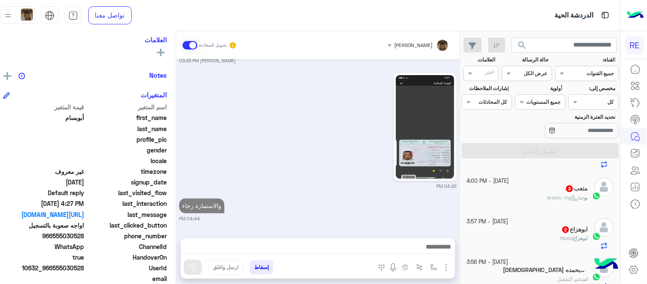
click at [513, 195] on div "بوت : Arabic-lng" at bounding box center [527, 201] width 121 height 15
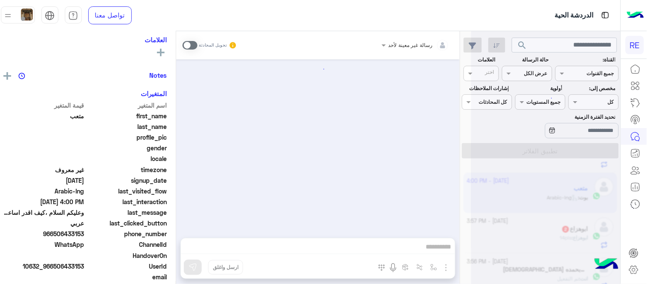
scroll to position [527, 0]
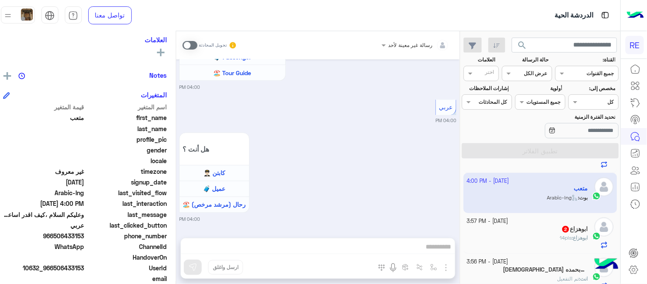
click at [192, 41] on span at bounding box center [190, 45] width 15 height 9
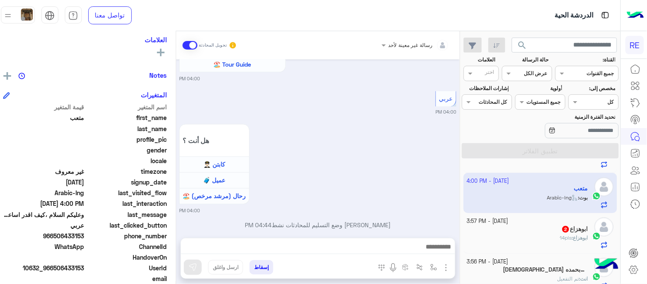
scroll to position [548, 0]
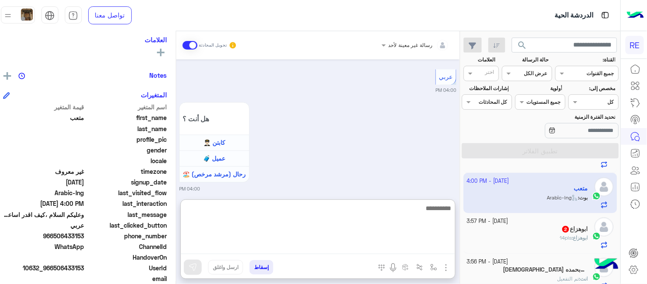
click at [317, 242] on textarea at bounding box center [318, 228] width 274 height 51
type textarea "**********"
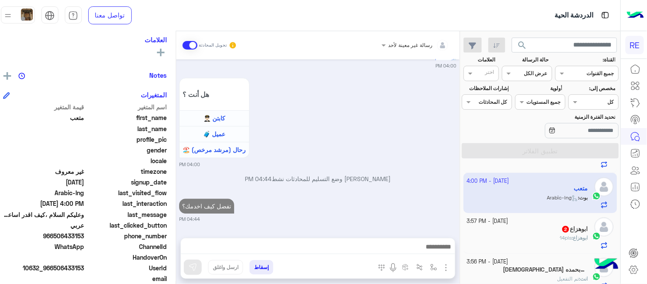
scroll to position [591, 0]
click at [560, 237] on span "14pls" at bounding box center [566, 237] width 12 height 6
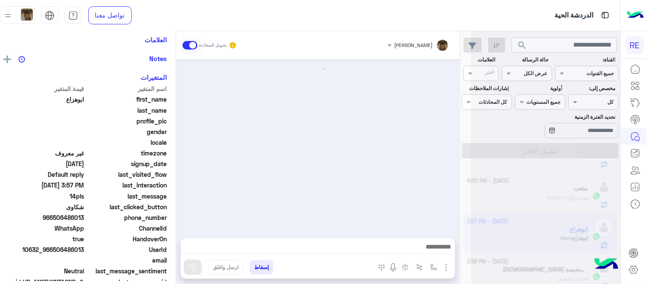
scroll to position [366, 0]
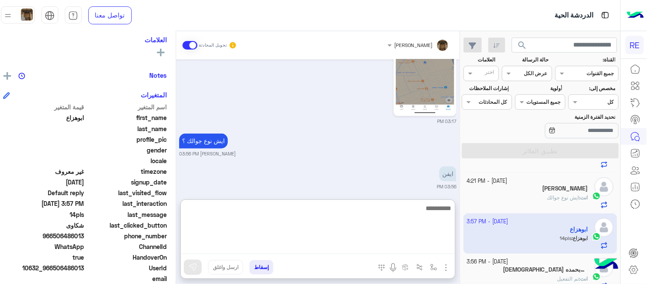
click at [351, 243] on textarea at bounding box center [318, 228] width 274 height 51
paste textarea "**********"
type textarea "**********"
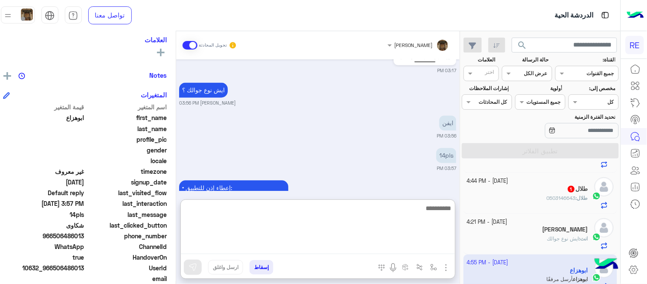
scroll to position [542, 0]
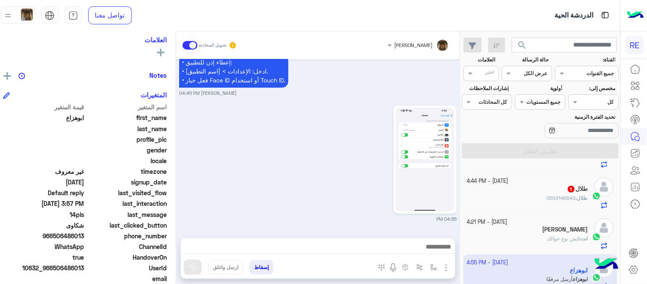
click at [329, 131] on div "04:55 PM" at bounding box center [317, 162] width 277 height 119
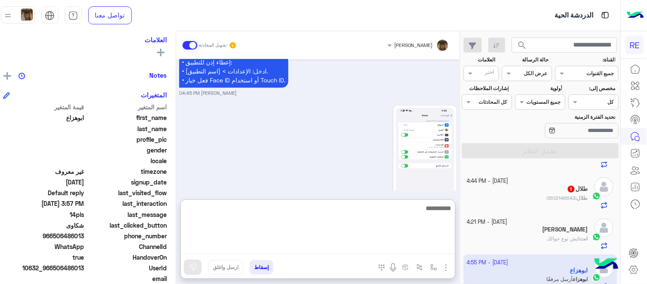
click at [359, 249] on textarea at bounding box center [318, 228] width 274 height 51
type textarea "**********"
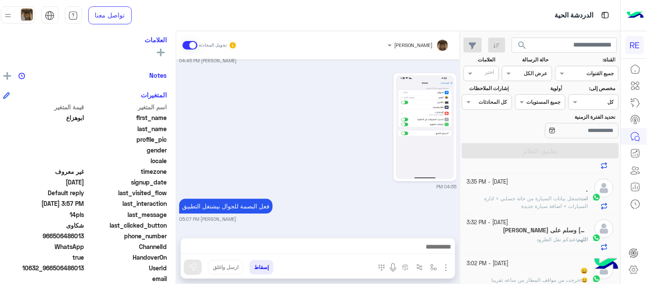
scroll to position [585, 0]
click at [557, 244] on p "اللهم : عندكم نقل الطرود" at bounding box center [562, 240] width 51 height 8
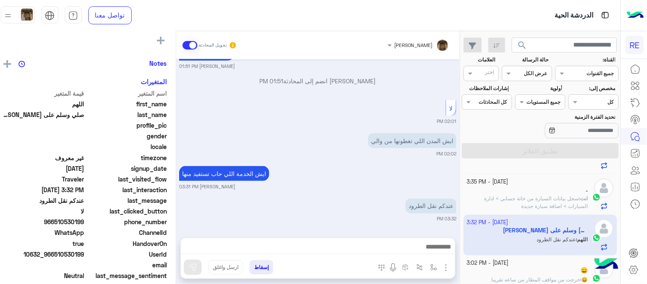
scroll to position [142, 0]
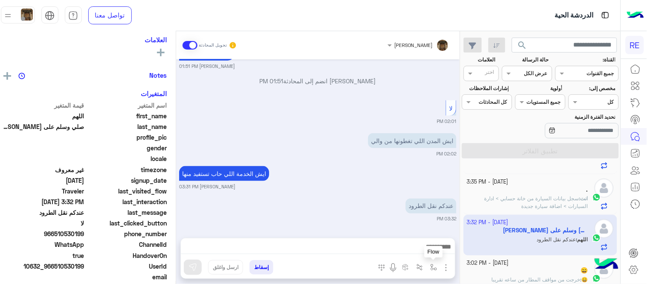
click at [433, 265] on button "button" at bounding box center [433, 267] width 14 height 14
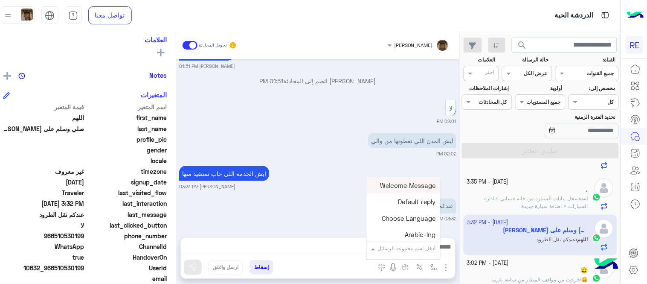
click at [410, 246] on input "text" at bounding box center [414, 247] width 43 height 8
type input "***"
click at [405, 219] on span "بيانات الطرد text" at bounding box center [412, 216] width 48 height 8
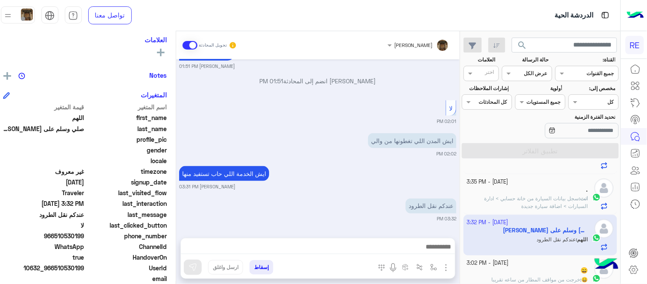
type textarea "**********"
click at [194, 268] on button at bounding box center [193, 266] width 18 height 15
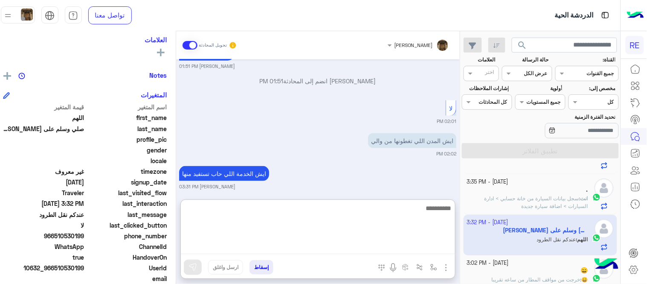
click at [323, 246] on textarea at bounding box center [318, 228] width 274 height 51
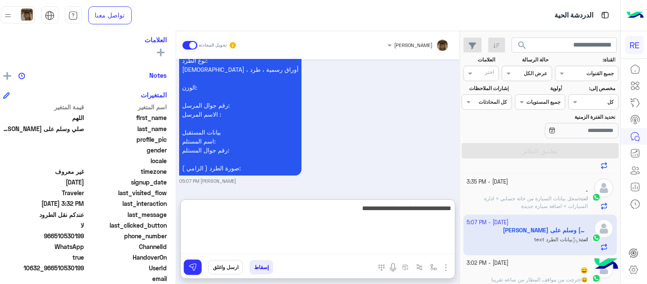
type textarea "**********"
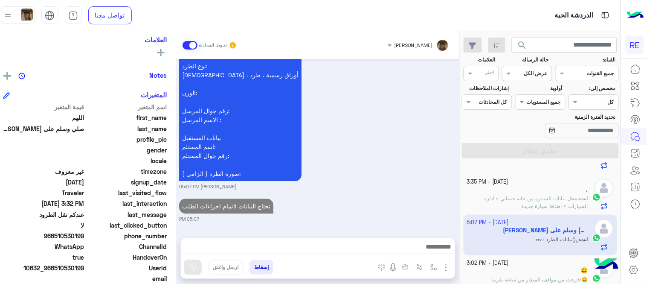
scroll to position [493, 0]
click at [345, 156] on div "[DATE] هل أنت ؟ كابتن 👨🏻‍✈️ عميل 🧳 رحال (مرشد مرخص) 🏖️ 01:43 PM عميل � 01:43 PM…" at bounding box center [318, 144] width 284 height 170
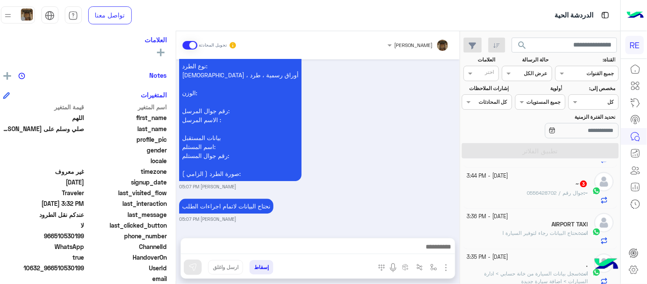
scroll to position [357, 0]
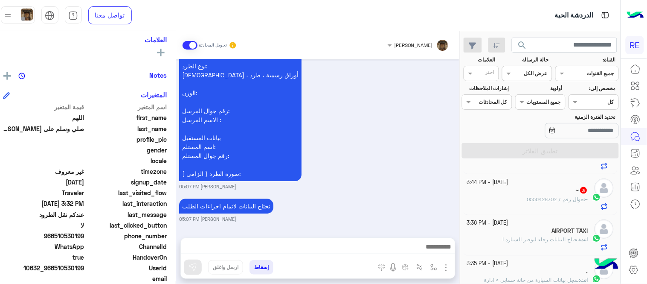
click at [510, 202] on div "~ : جوال رقم / 0556428702" at bounding box center [527, 202] width 121 height 15
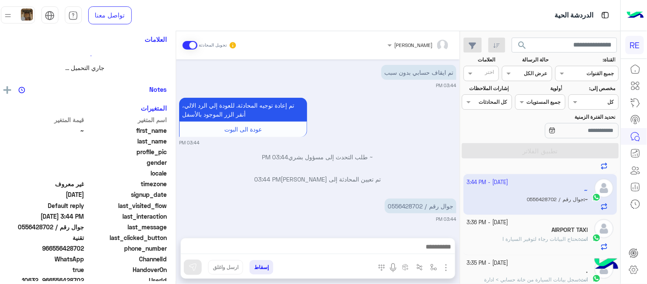
scroll to position [142, 0]
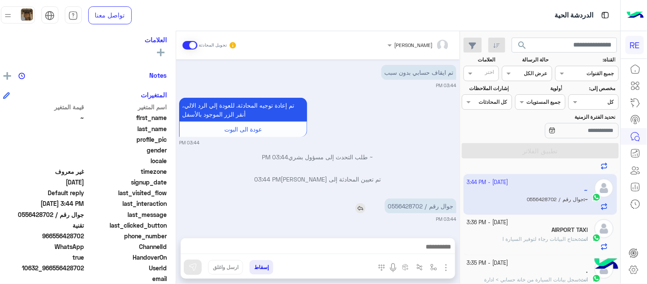
click at [408, 207] on p "جوال رقم / 0556428702" at bounding box center [421, 205] width 72 height 15
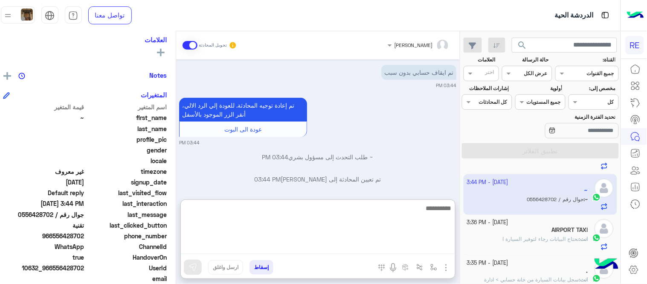
click at [399, 245] on textarea at bounding box center [318, 228] width 274 height 51
type textarea "**********"
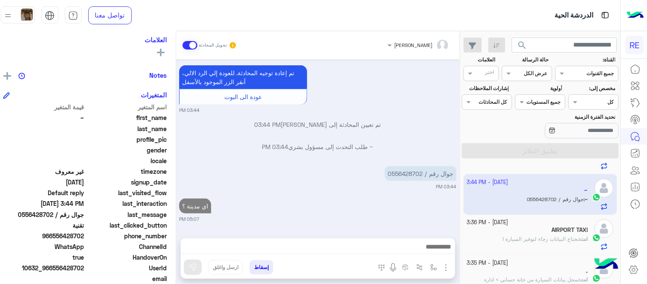
click at [397, 160] on div "[DATE] 0556428702 05:02 PM متاكد منه 05:02 PM [DATE] تم إلغاء تخصيص المحادثة تل…" at bounding box center [318, 144] width 284 height 170
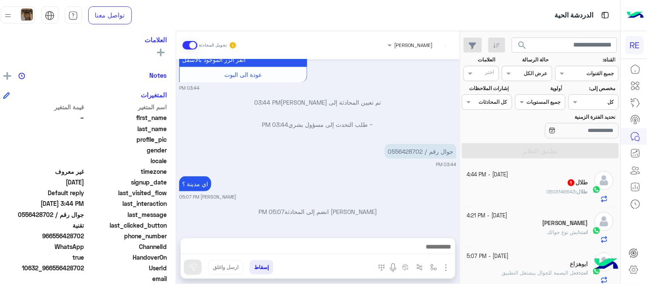
scroll to position [152, 0]
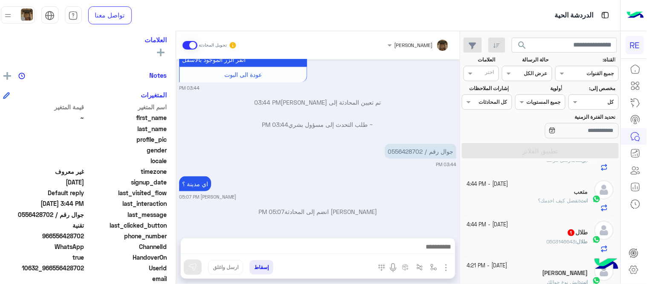
click at [513, 245] on div "طلال : 0503146643" at bounding box center [527, 245] width 121 height 15
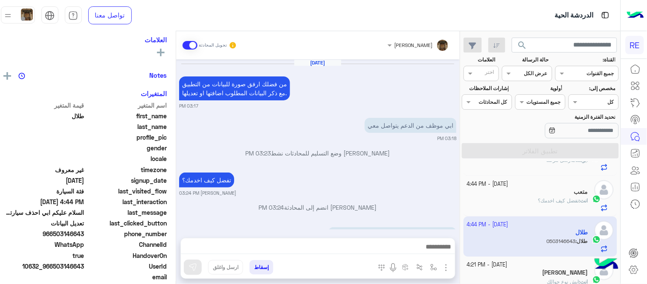
scroll to position [186, 0]
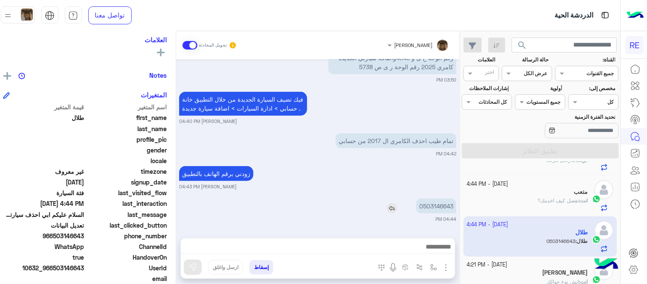
click at [444, 203] on p "0503146643" at bounding box center [436, 205] width 40 height 15
copy p "0503146643"
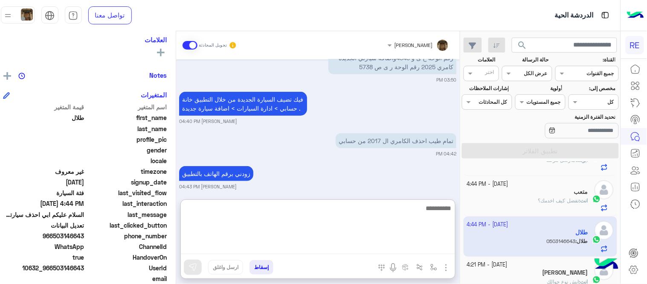
click at [383, 250] on textarea at bounding box center [318, 228] width 274 height 51
type textarea "**********"
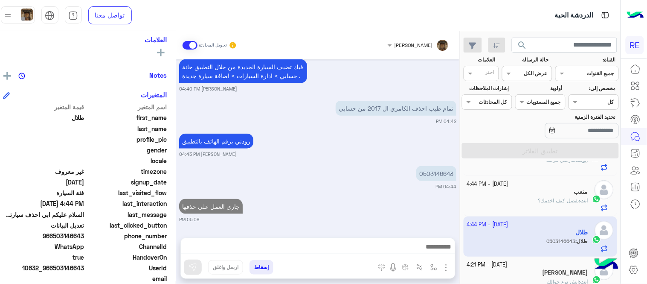
click at [385, 181] on div "[DATE] من فضلك ارفق صورة للبيانات من التطبيق مع ذكر البيانات المطلوب اضافتها او…" at bounding box center [318, 144] width 284 height 170
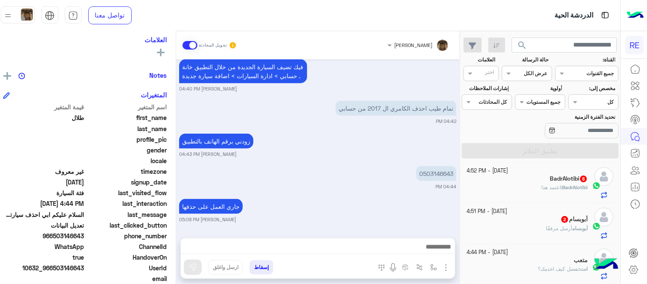
scroll to position [0, 0]
